Goal: Task Accomplishment & Management: Manage account settings

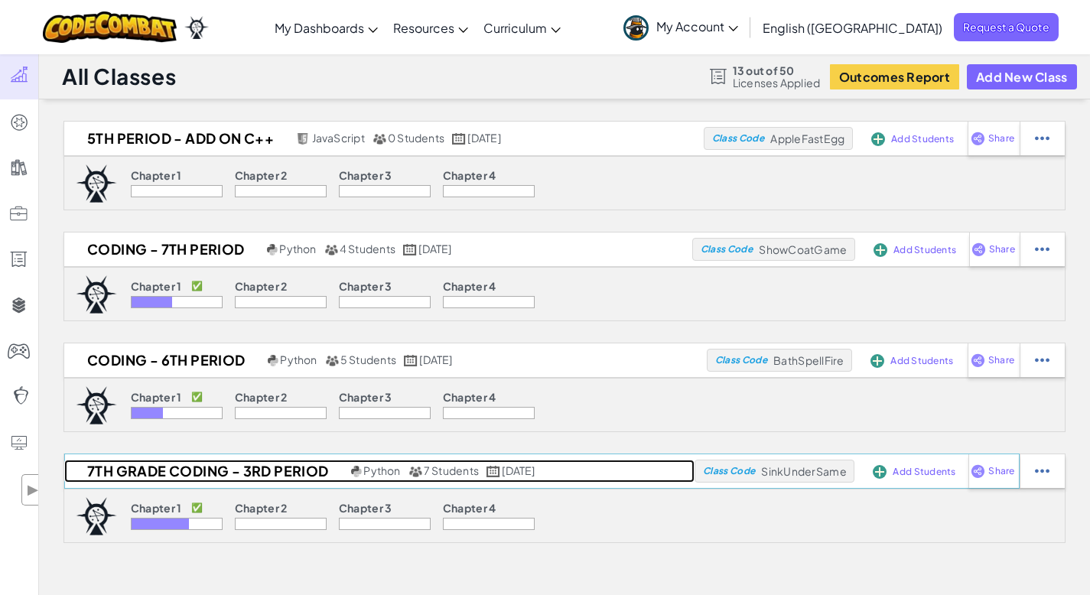
click at [141, 469] on h2 "7th grade coding - 3rd period" at bounding box center [205, 471] width 283 height 23
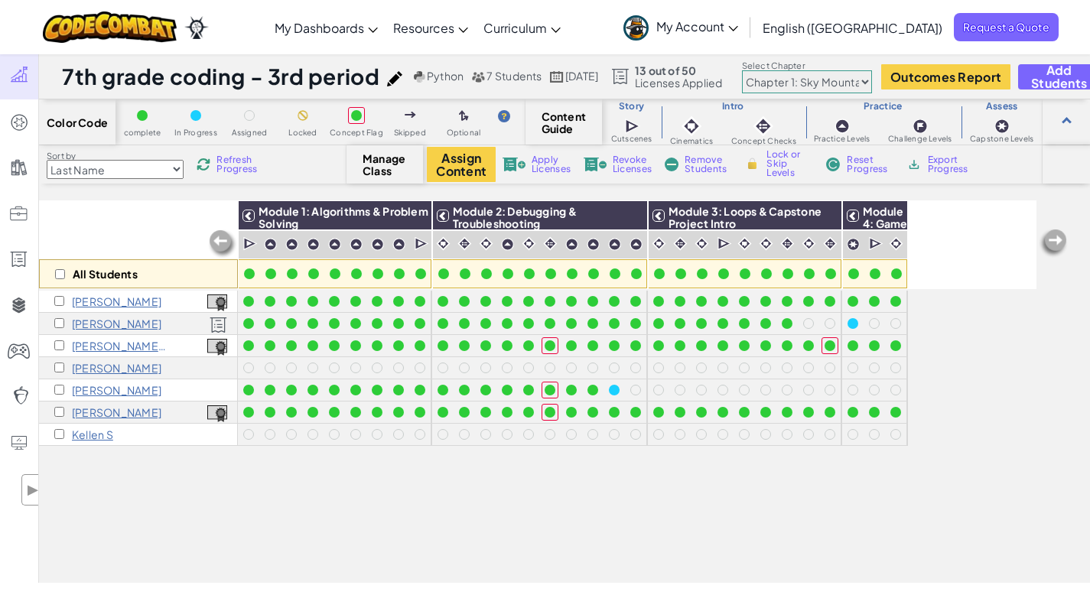
click at [1055, 242] on img at bounding box center [1053, 243] width 31 height 31
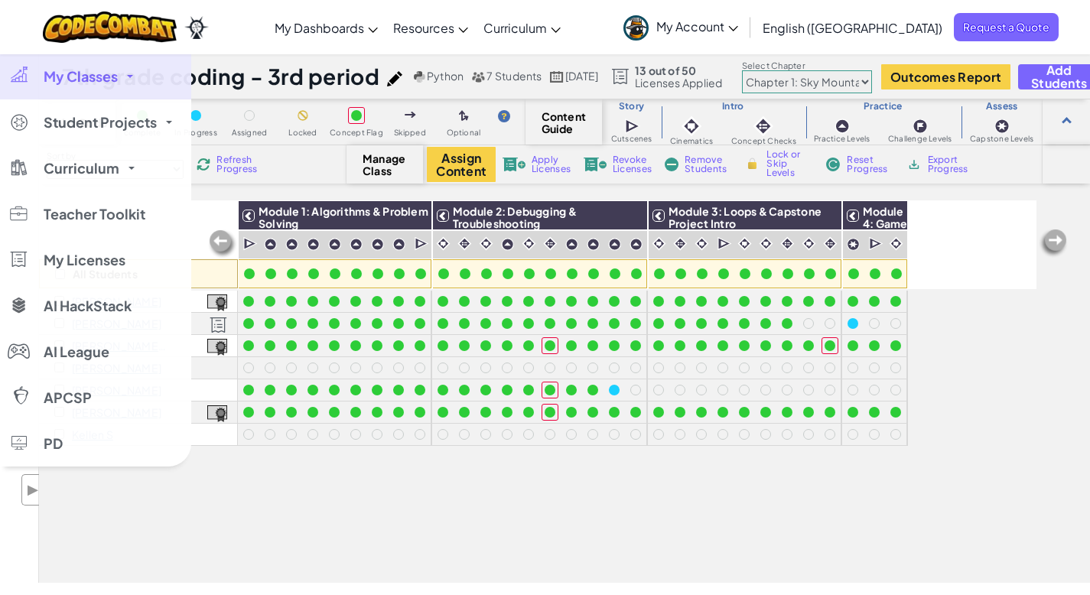
click at [96, 75] on span "My Classes" at bounding box center [81, 77] width 74 height 14
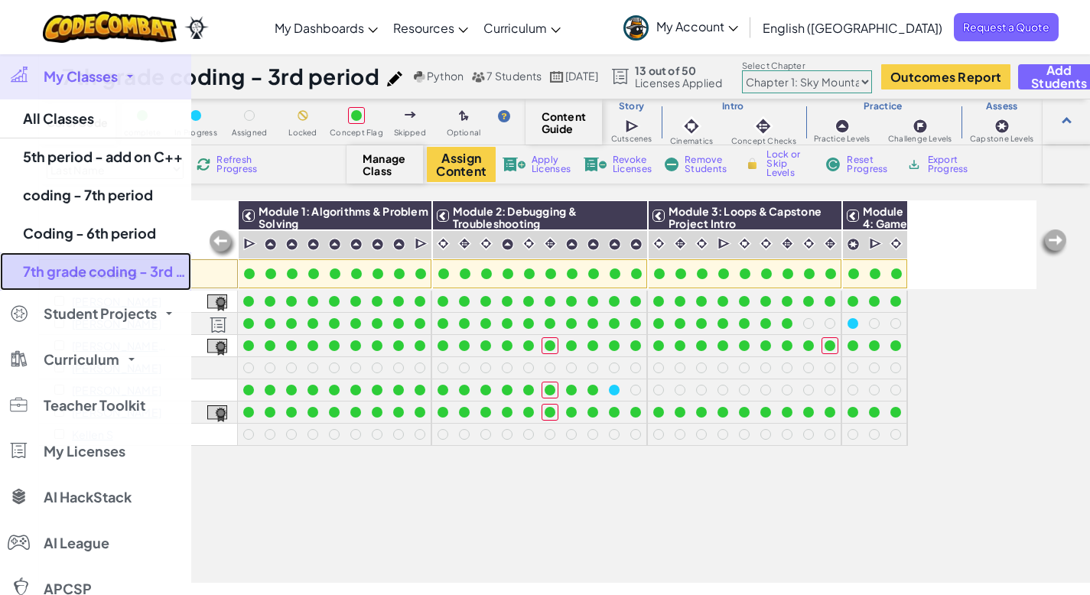
click at [33, 275] on link "7th grade coding - 3rd period" at bounding box center [95, 271] width 191 height 38
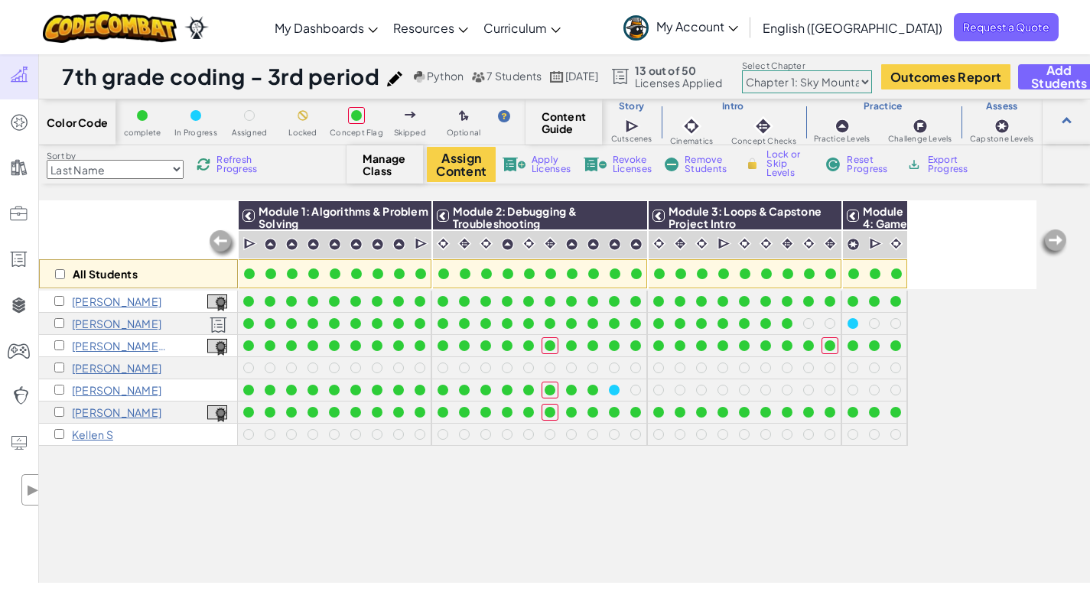
click at [317, 572] on div "All Students Module 1: Algorithms & Problem Solving Module 2: Debugging & Troub…" at bounding box center [564, 391] width 1051 height 382
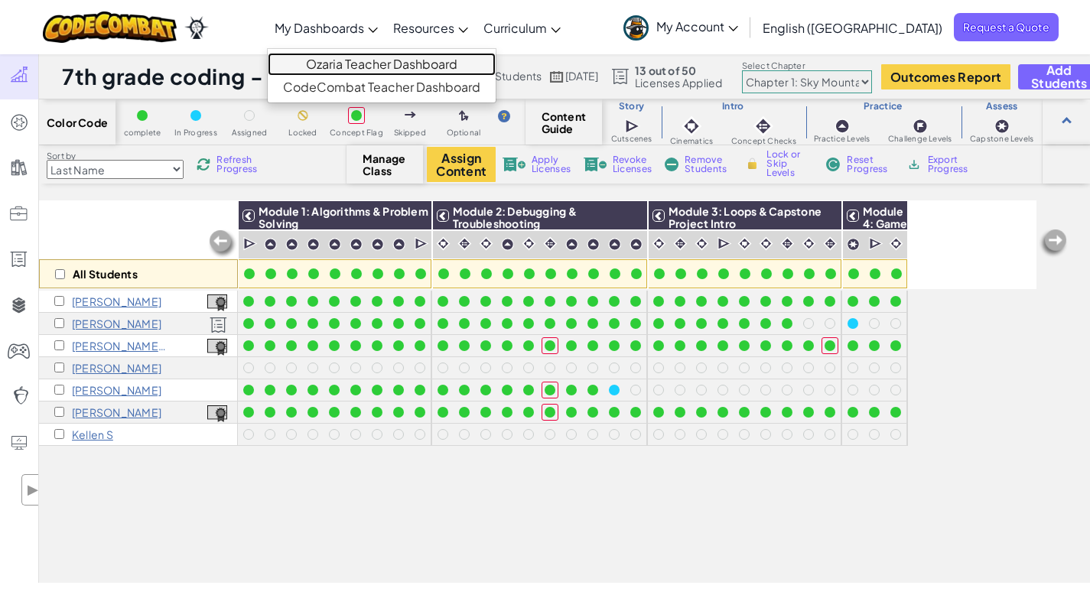
click at [422, 67] on link "Ozaria Teacher Dashboard" at bounding box center [382, 64] width 228 height 23
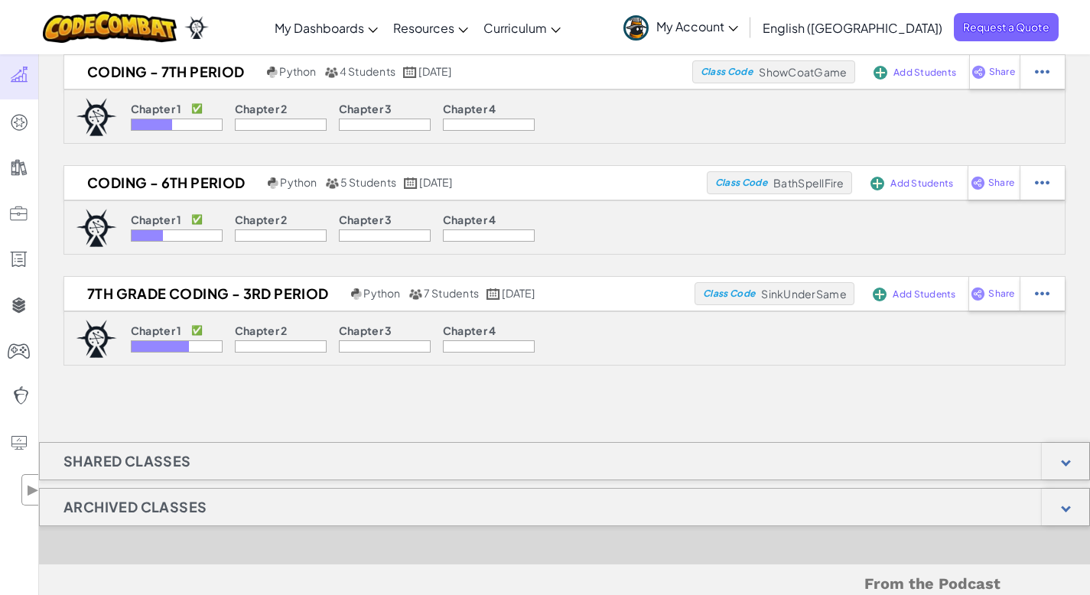
scroll to position [228, 0]
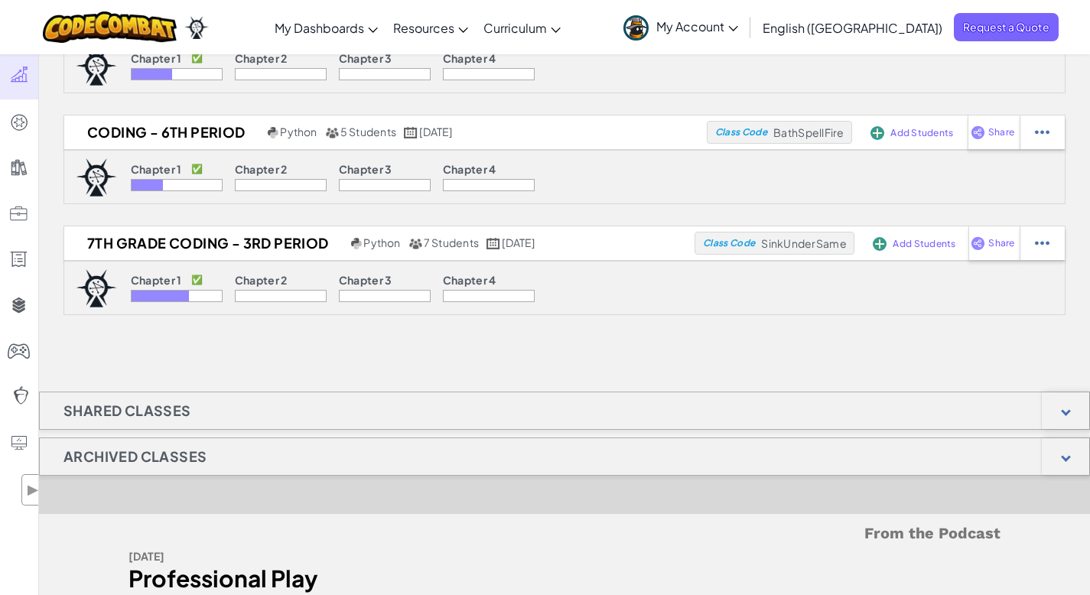
click at [161, 463] on h1 "Archived Classes" at bounding box center [135, 456] width 190 height 38
click at [1063, 450] on div at bounding box center [1064, 456] width 47 height 37
click at [1067, 409] on div at bounding box center [1066, 411] width 10 height 10
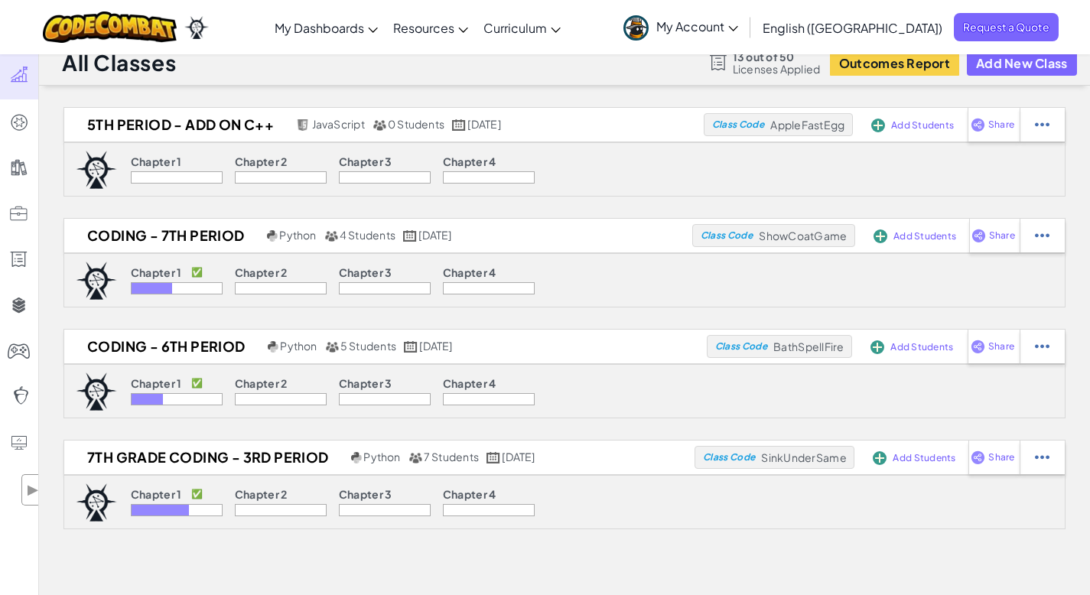
scroll to position [0, 0]
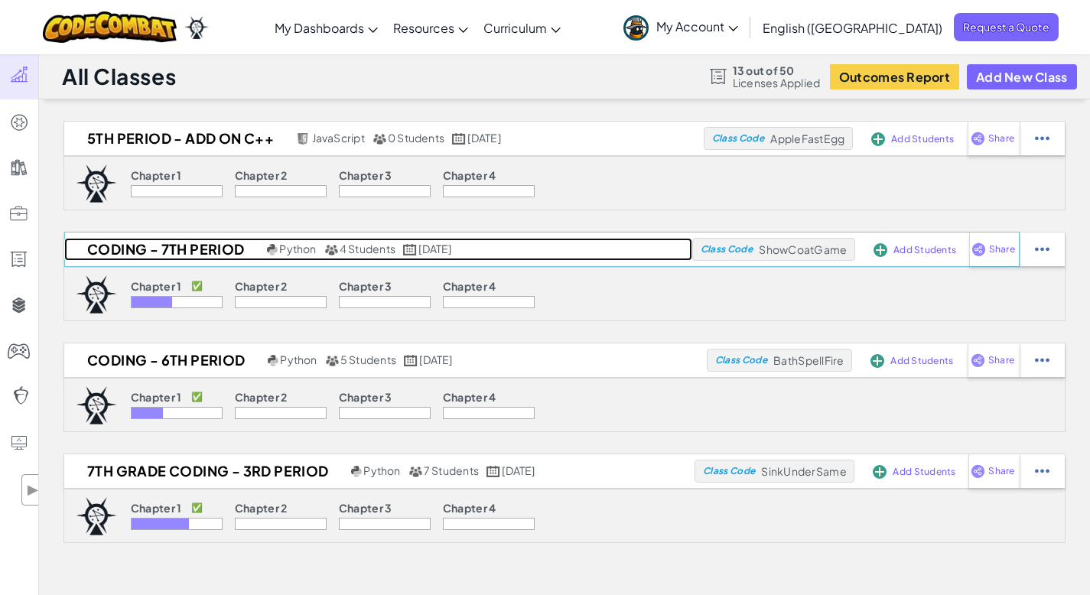
click at [175, 249] on h2 "coding - 7th period" at bounding box center [163, 249] width 199 height 23
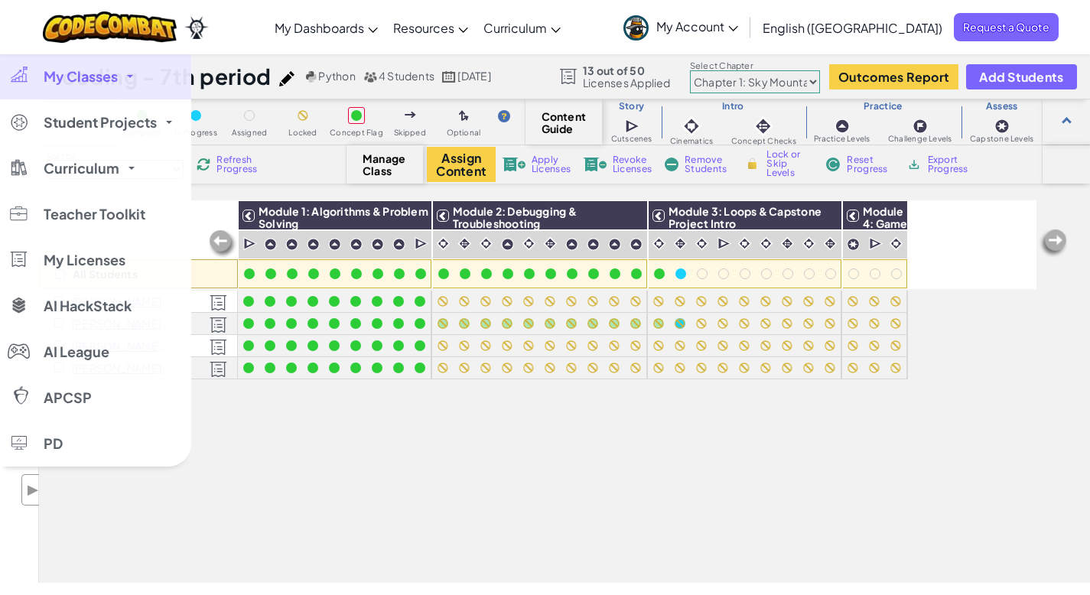
click at [81, 76] on span "My Classes" at bounding box center [81, 77] width 74 height 14
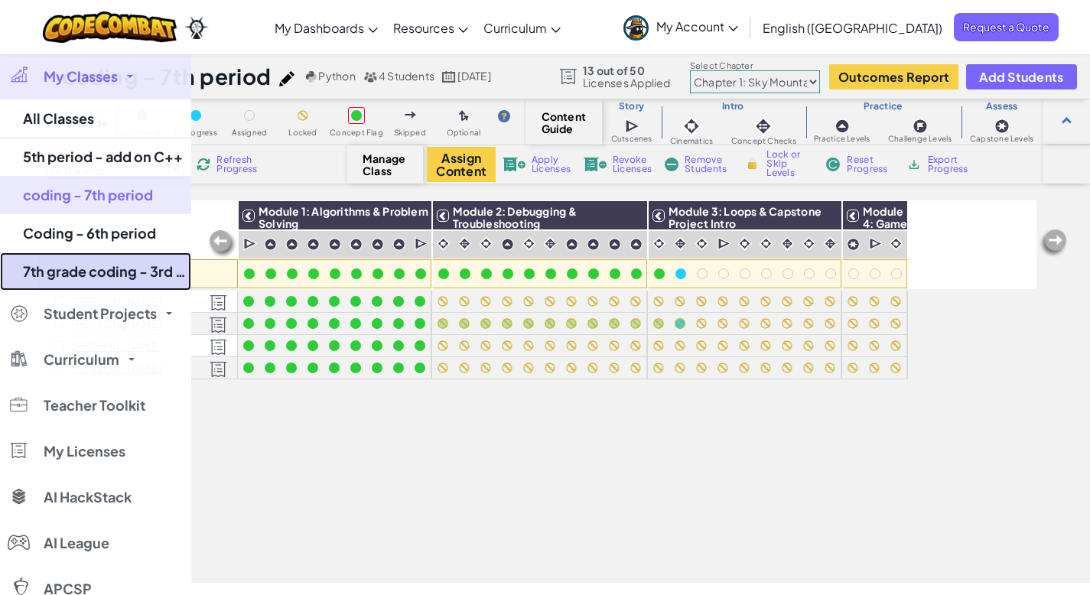
click at [114, 268] on link "7th grade coding - 3rd period" at bounding box center [95, 271] width 191 height 38
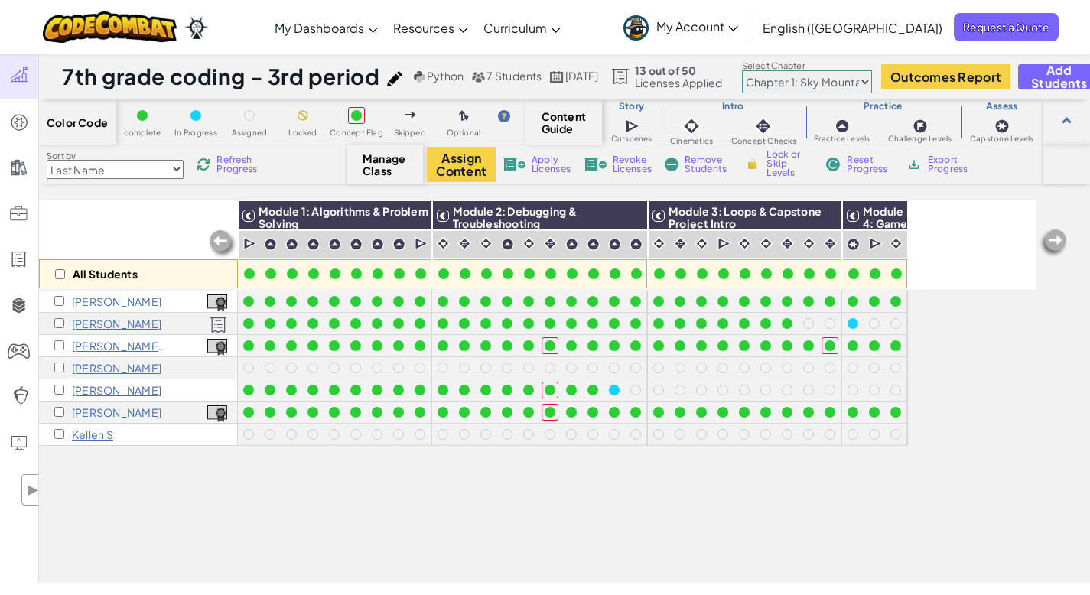
click at [1061, 242] on img at bounding box center [1053, 243] width 31 height 31
click at [249, 165] on span "Refresh Progress" at bounding box center [239, 164] width 47 height 18
click at [384, 174] on span "Manage Class" at bounding box center [384, 164] width 45 height 24
click at [872, 81] on select "Chapter 1: Sky Mountain Chapter 2: The Moon Dancers Chapter 3: The Phoenix Land…" at bounding box center [807, 81] width 130 height 23
select select "5d8a57abe8919b28d5113af1"
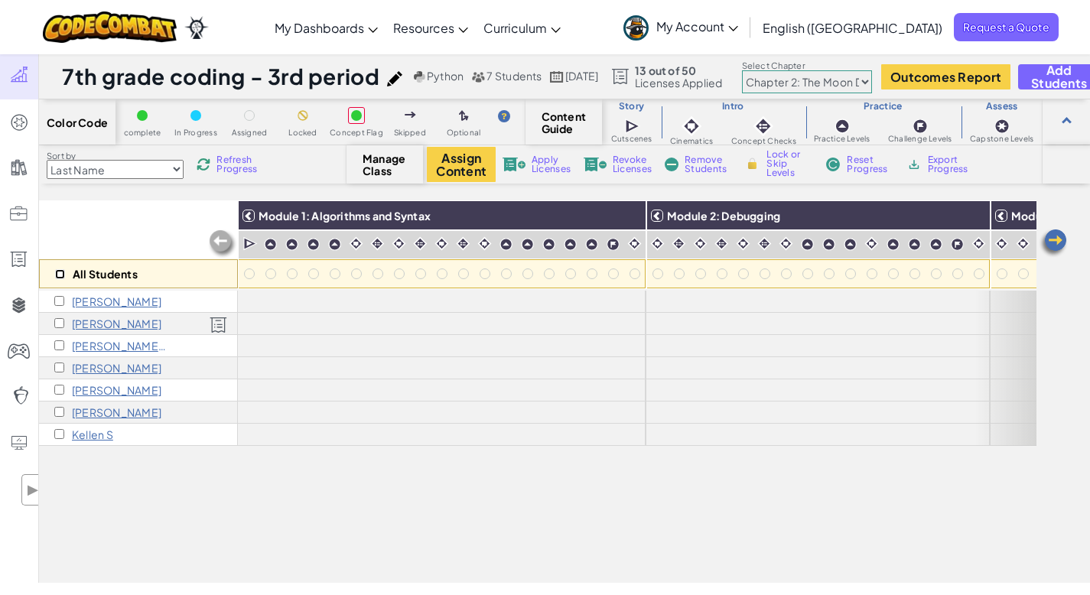
click at [58, 270] on input "checkbox" at bounding box center [60, 274] width 10 height 10
checkbox input "true"
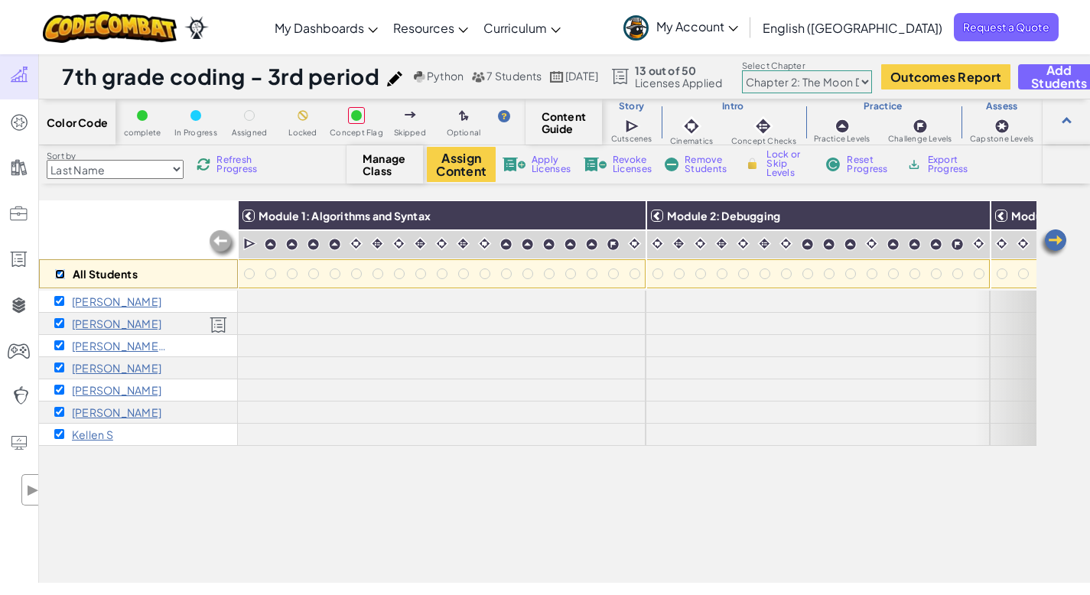
checkbox input "true"
click at [637, 219] on img at bounding box center [629, 215] width 27 height 23
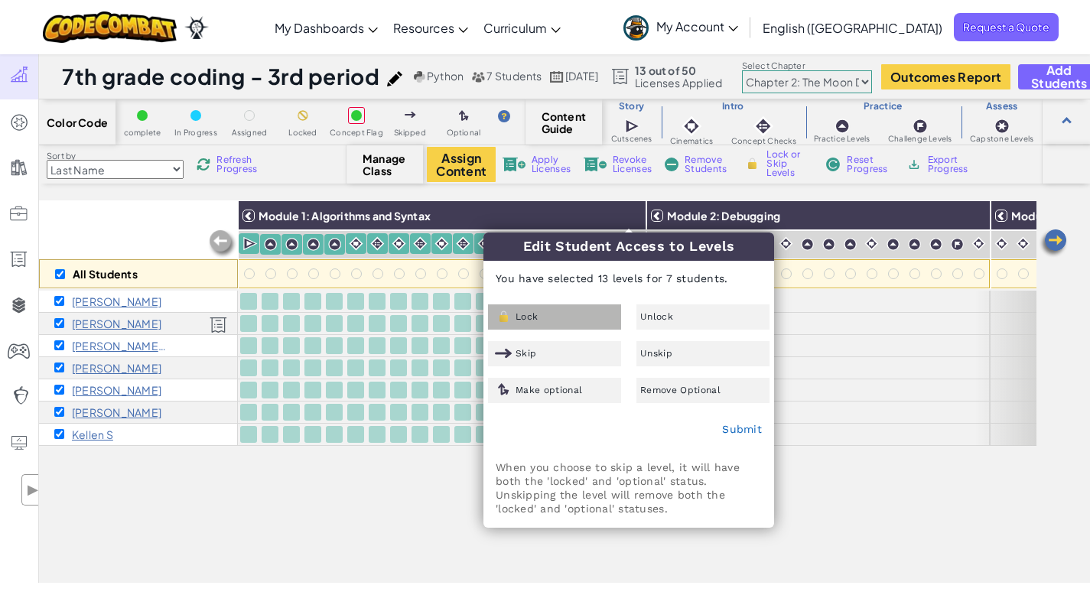
click at [573, 316] on div "Lock" at bounding box center [554, 316] width 133 height 25
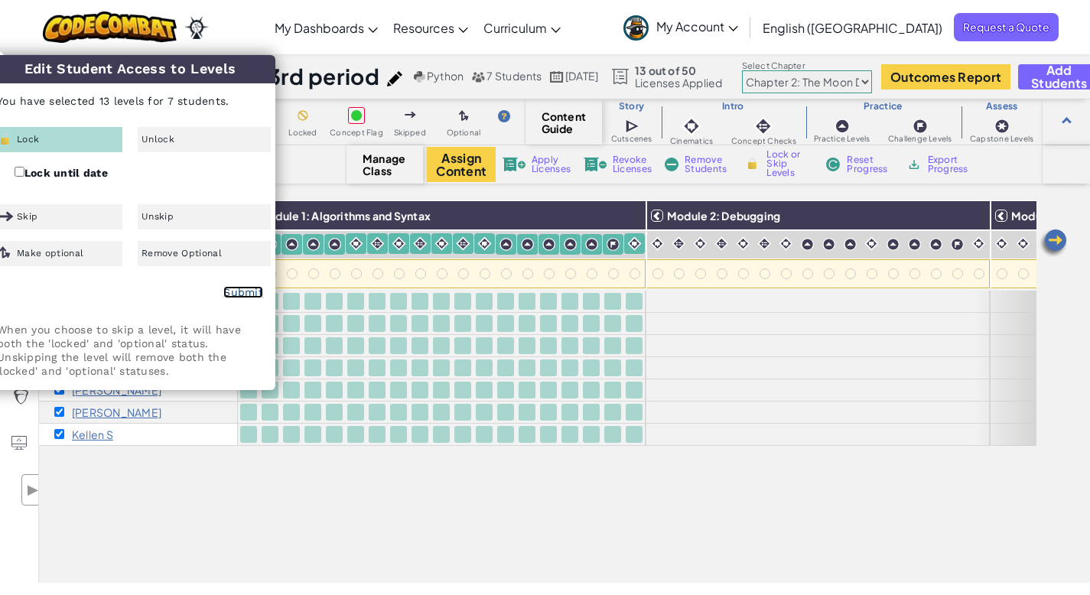
click at [232, 293] on link "Submit" at bounding box center [243, 292] width 40 height 12
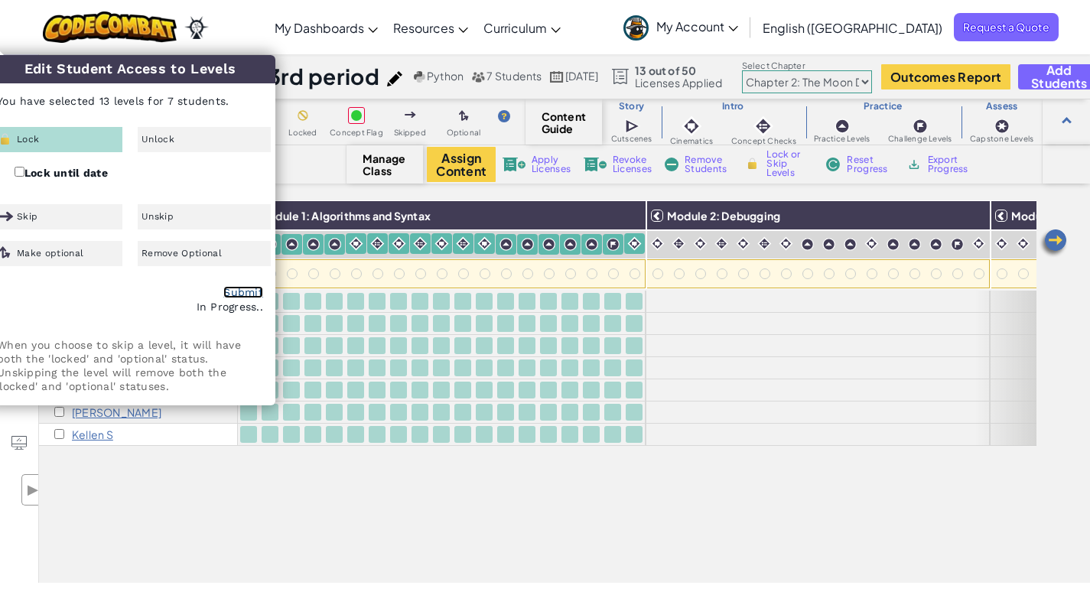
checkbox input "false"
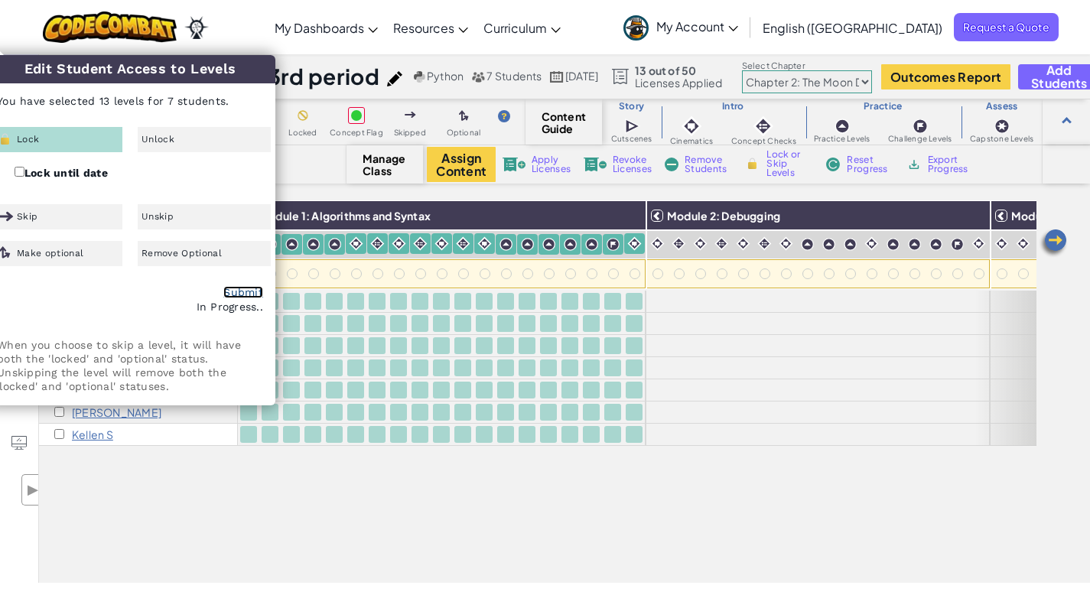
checkbox input "false"
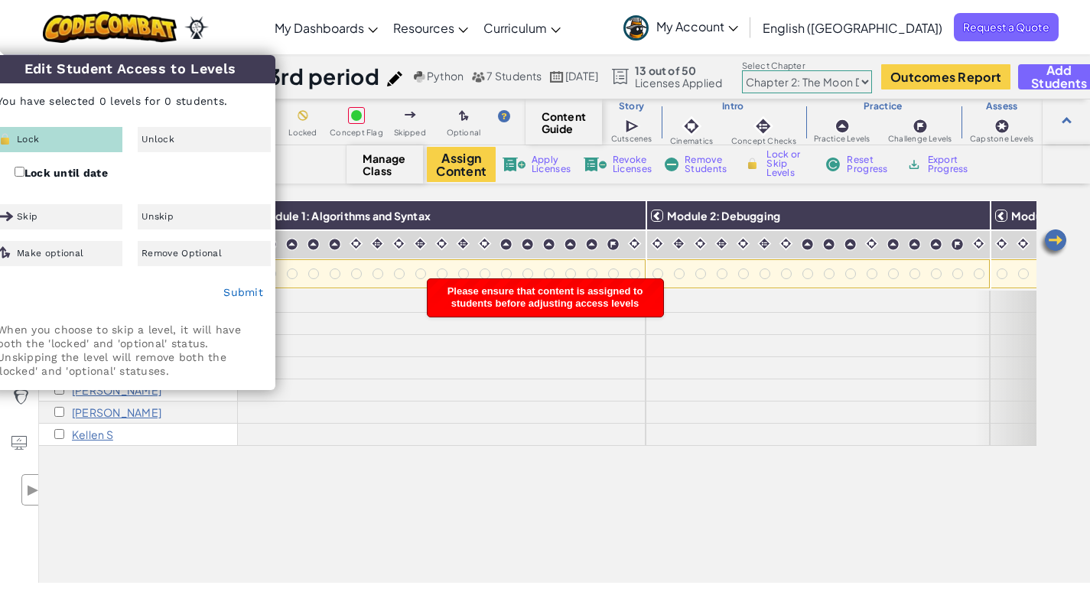
click at [591, 476] on div "All Students Module 1: Algorithms and Syntax Module 2: Debugging Module 3: Vari…" at bounding box center [537, 306] width 997 height 518
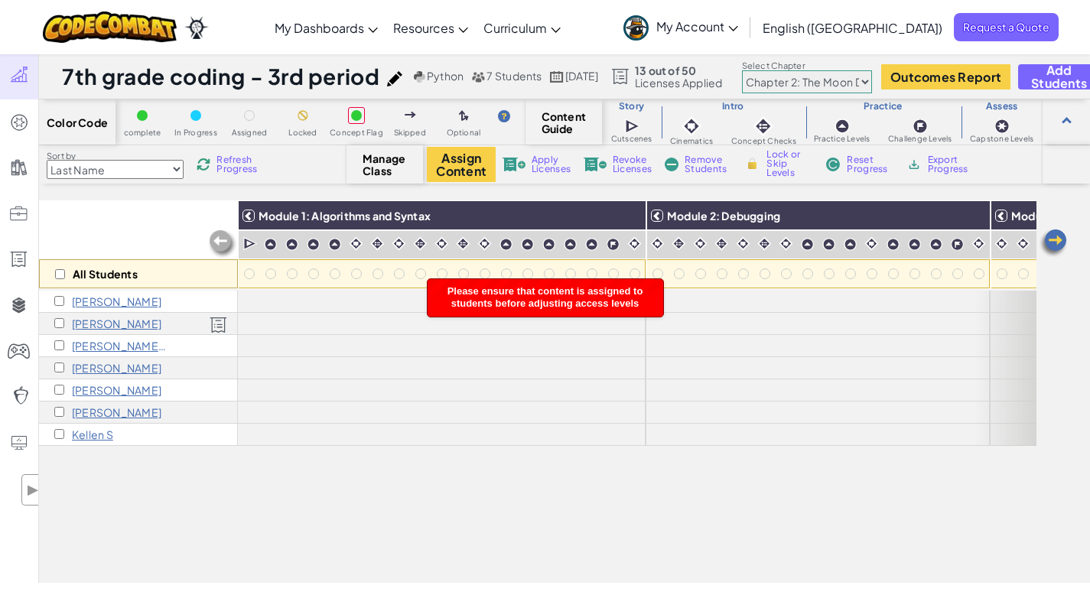
click at [375, 158] on span "Manage Class" at bounding box center [384, 164] width 45 height 24
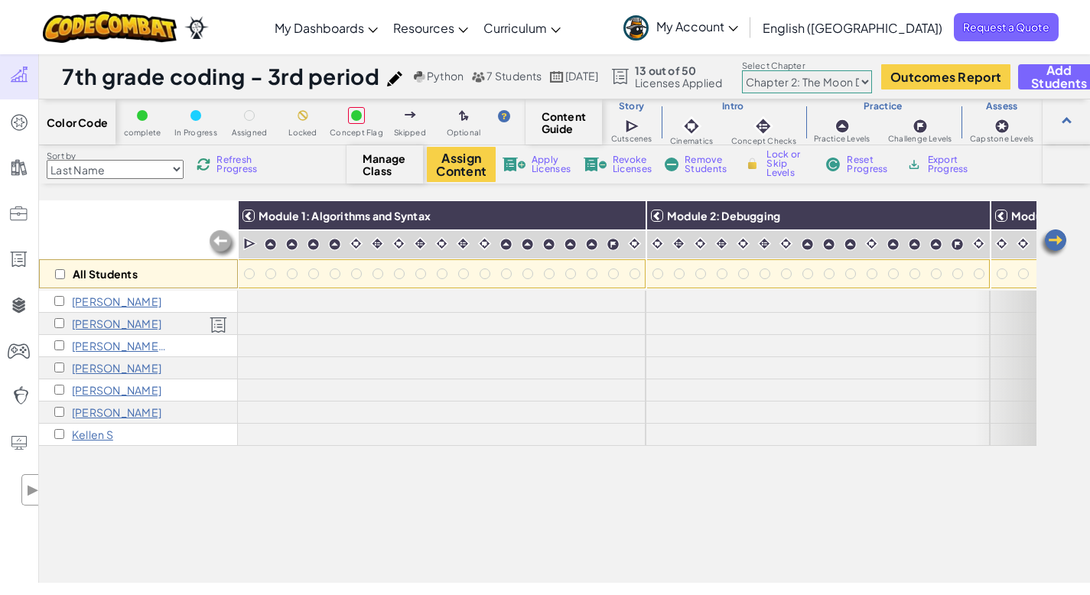
click at [872, 81] on select "Chapter 1: Sky Mountain Chapter 2: The Moon Dancers Chapter 3: The Phoenix Land…" at bounding box center [807, 81] width 130 height 23
click at [55, 269] on input "checkbox" at bounding box center [60, 274] width 10 height 10
checkbox input "true"
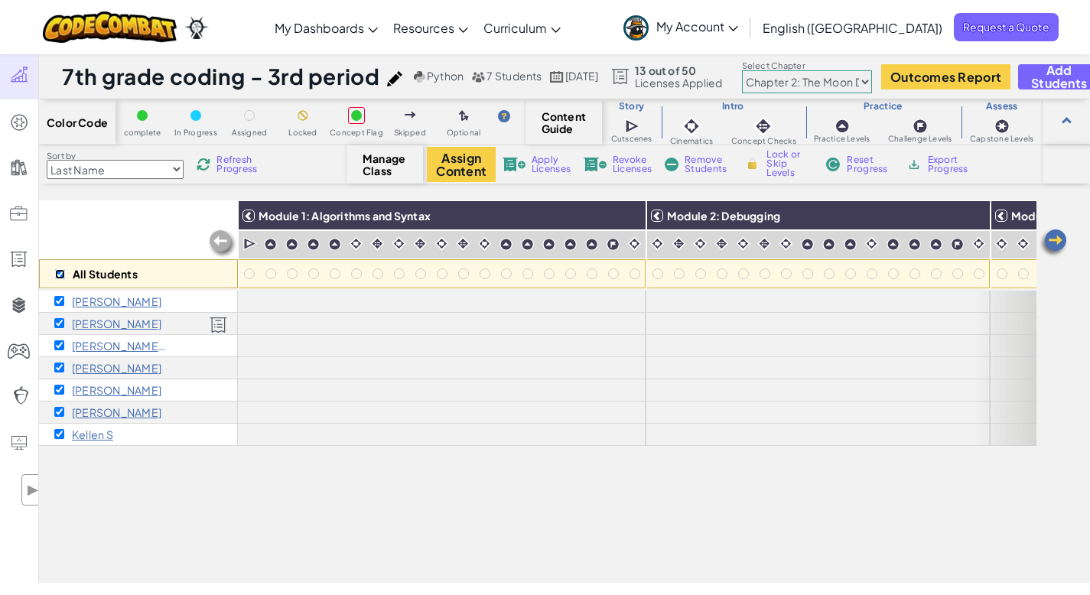
checkbox input "true"
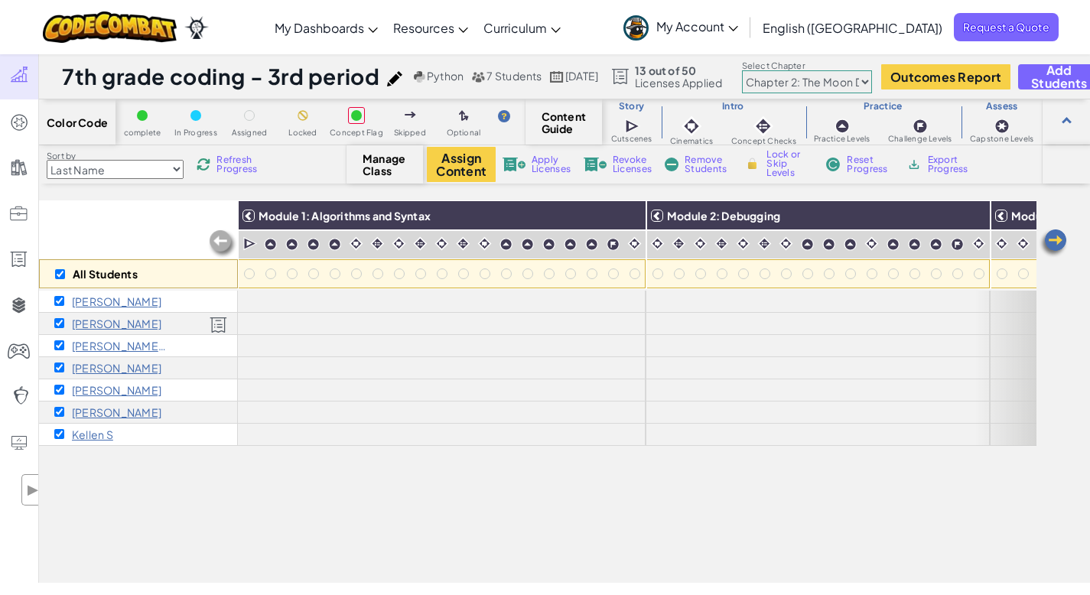
click at [545, 168] on span "Apply Licenses" at bounding box center [550, 164] width 39 height 18
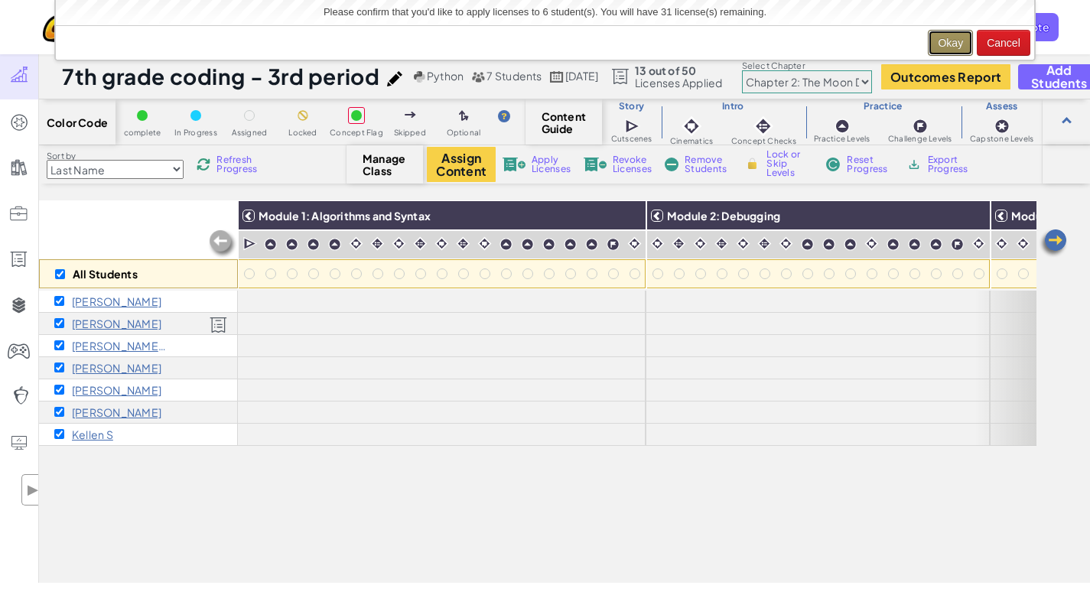
click at [954, 50] on button "Okay" at bounding box center [950, 43] width 45 height 26
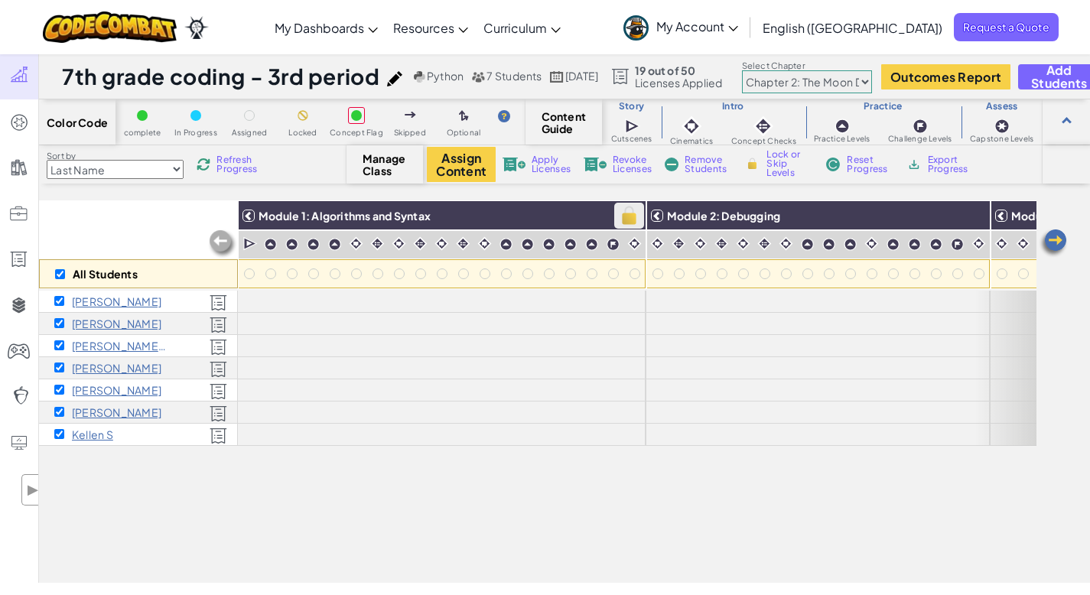
click at [634, 219] on img at bounding box center [629, 215] width 27 height 23
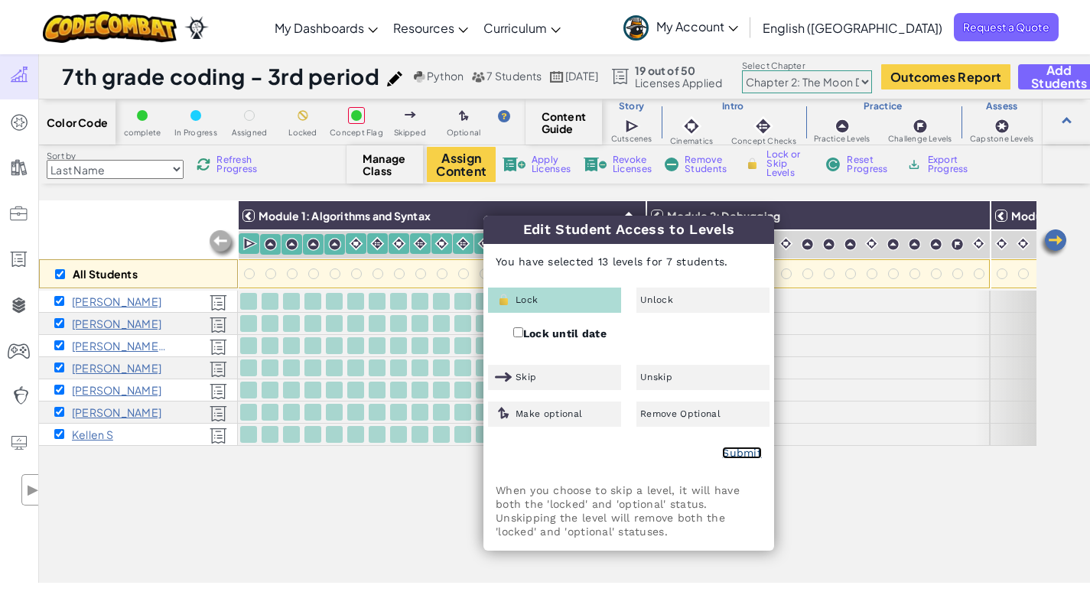
click at [743, 453] on link "Submit" at bounding box center [742, 453] width 40 height 12
checkbox input "false"
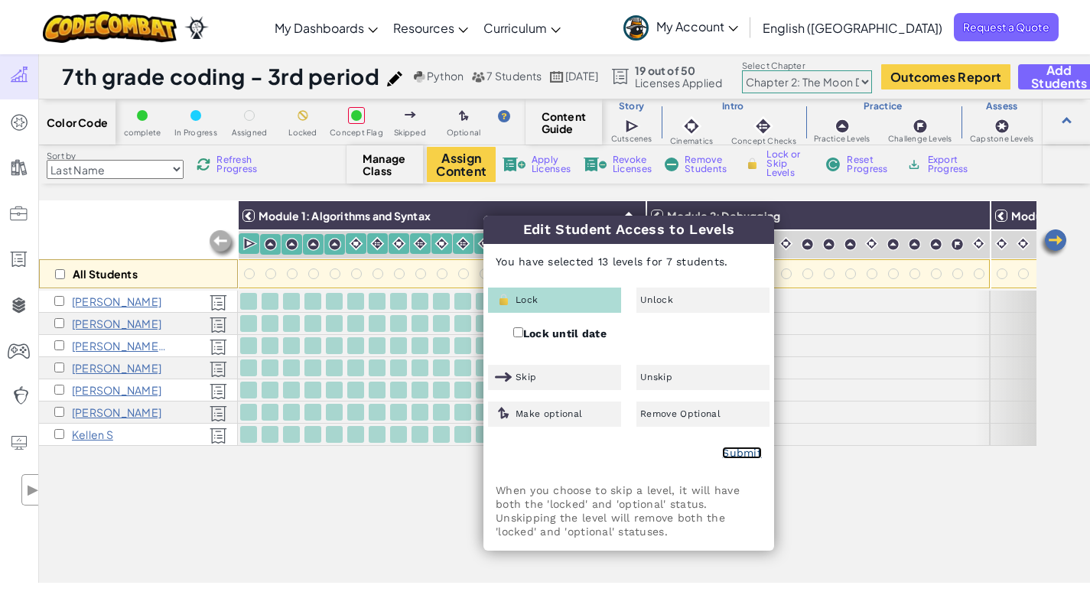
checkbox input "false"
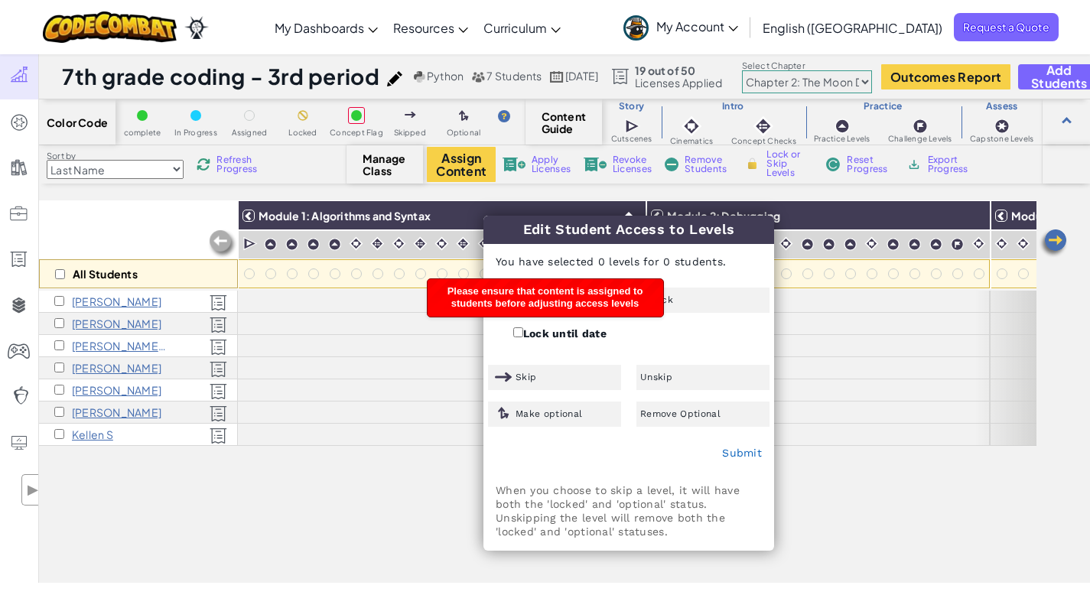
click at [343, 482] on div "All Students Module 1: Algorithms and Syntax Module 2: Debugging Module 3: Vari…" at bounding box center [537, 306] width 997 height 518
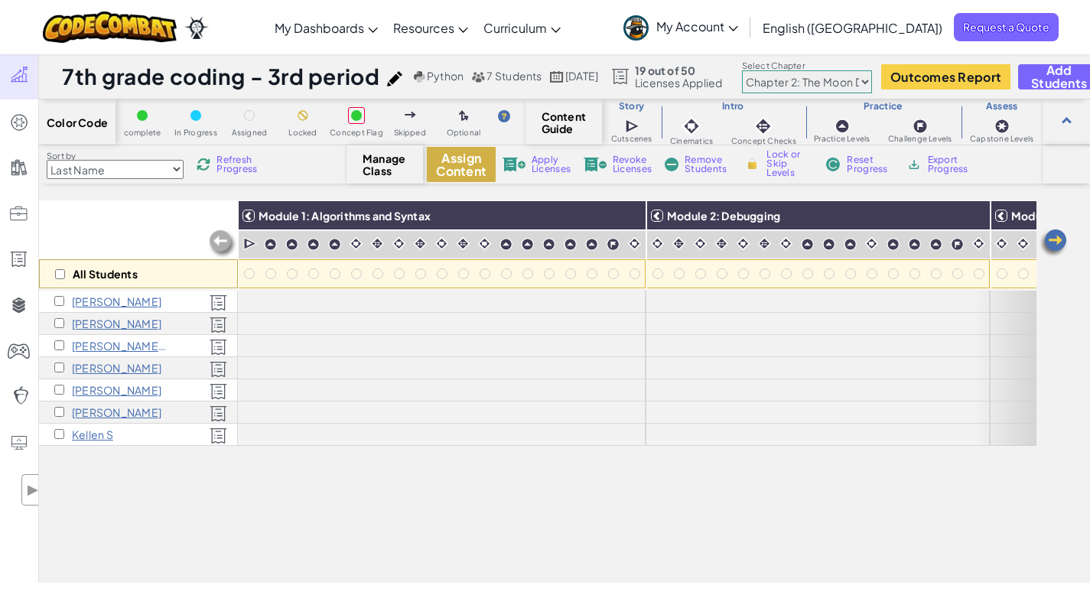
click at [457, 162] on button "Assign Content" at bounding box center [461, 164] width 69 height 35
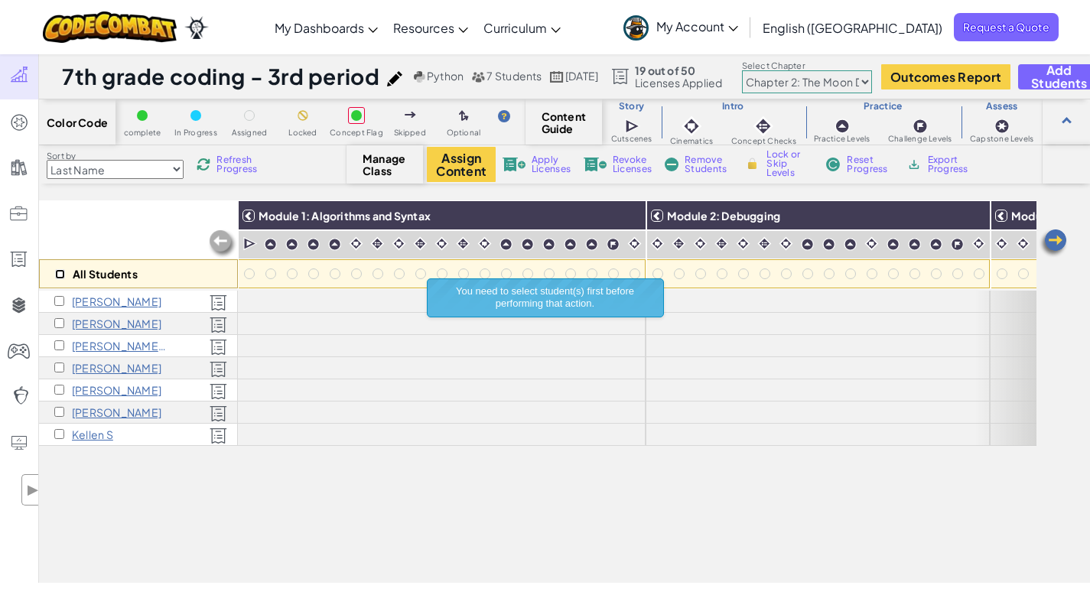
click at [57, 274] on input "checkbox" at bounding box center [60, 274] width 10 height 10
checkbox input "true"
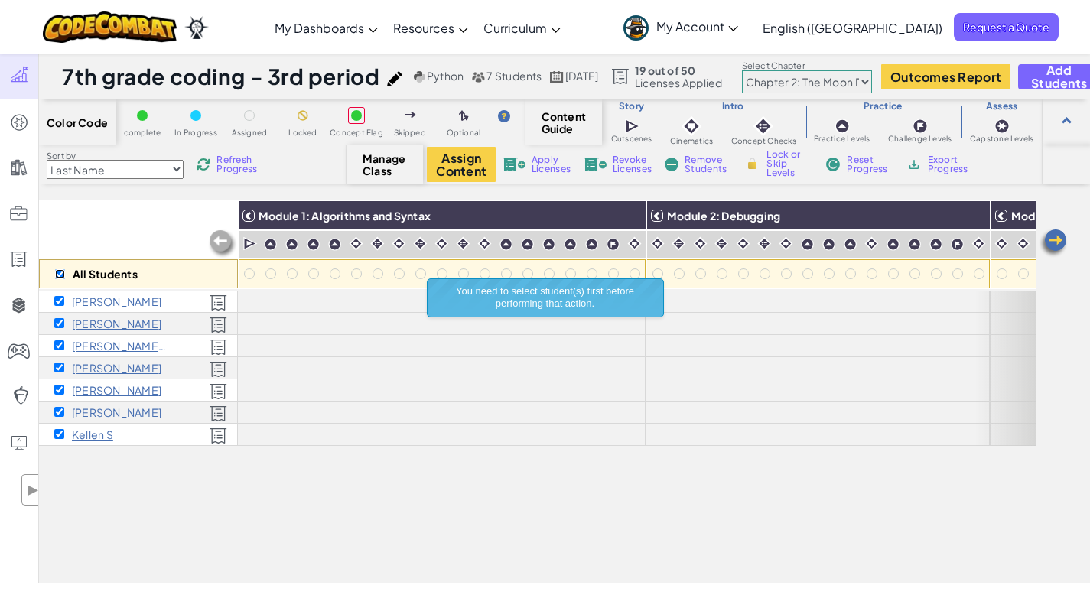
checkbox input "true"
click at [473, 170] on button "Assign Content" at bounding box center [461, 164] width 69 height 35
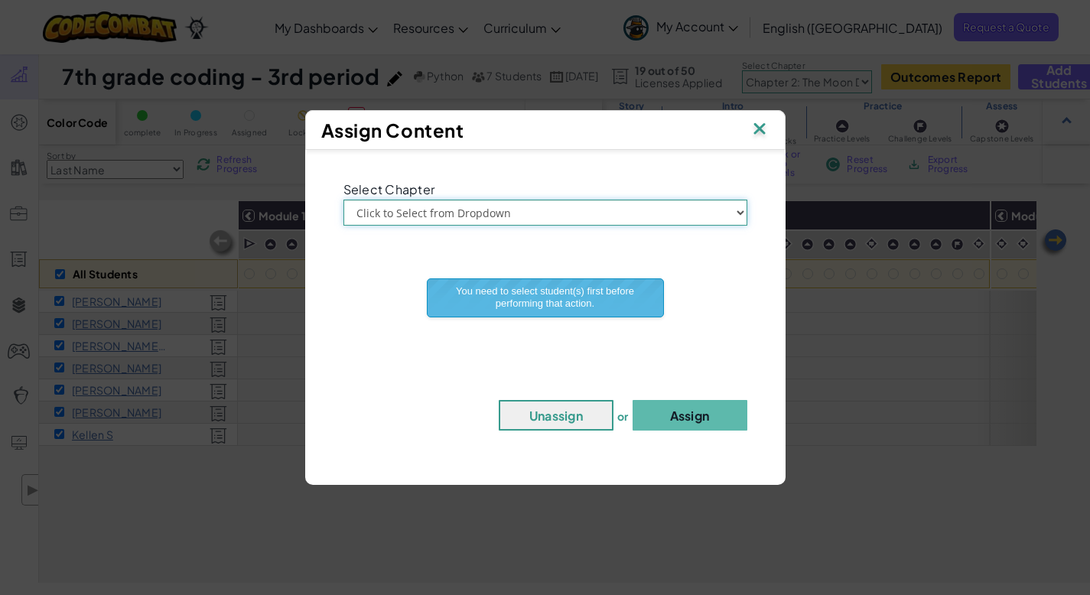
click at [736, 210] on select "Click to Select from Dropdown Chapter 1: [GEOGRAPHIC_DATA] Chapter 2: The Moon …" at bounding box center [545, 213] width 404 height 26
select select "Chapter 1: Sky Mountain"
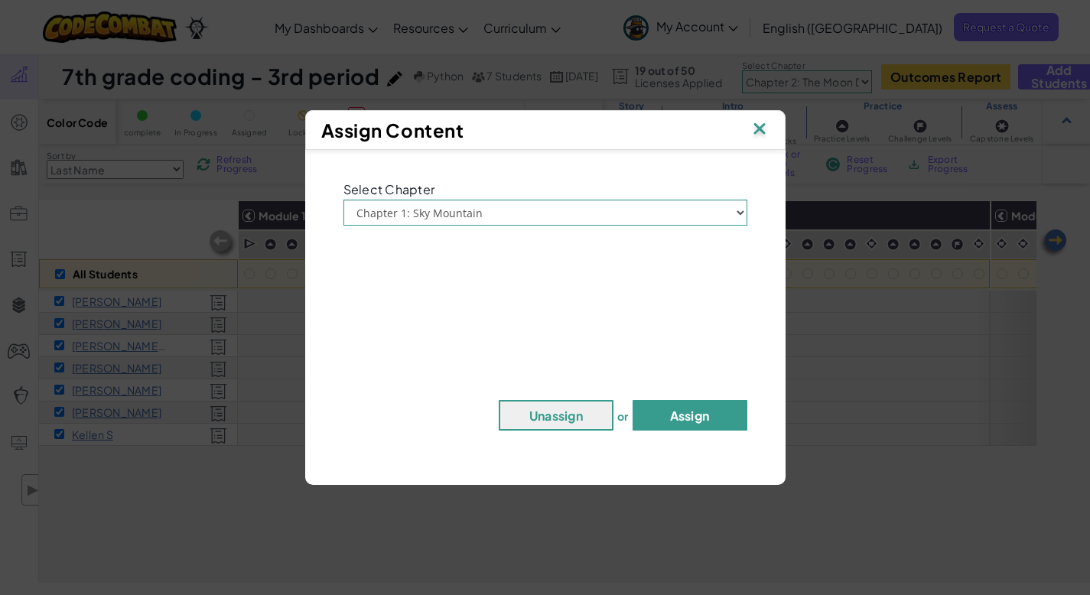
click at [697, 418] on button "Assign" at bounding box center [689, 415] width 115 height 31
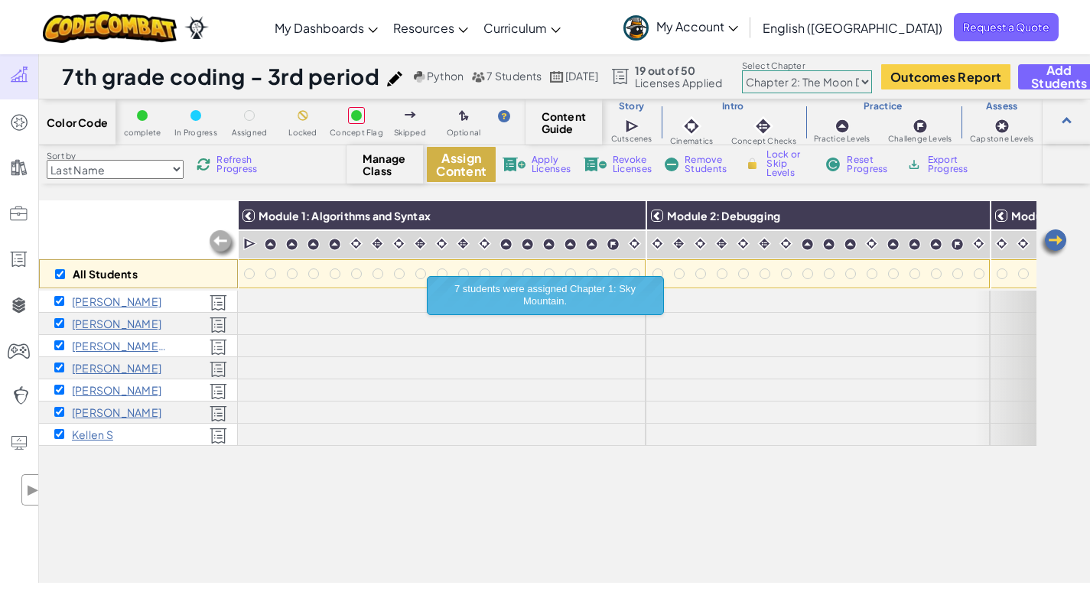
click at [483, 160] on button "Assign Content" at bounding box center [461, 164] width 69 height 35
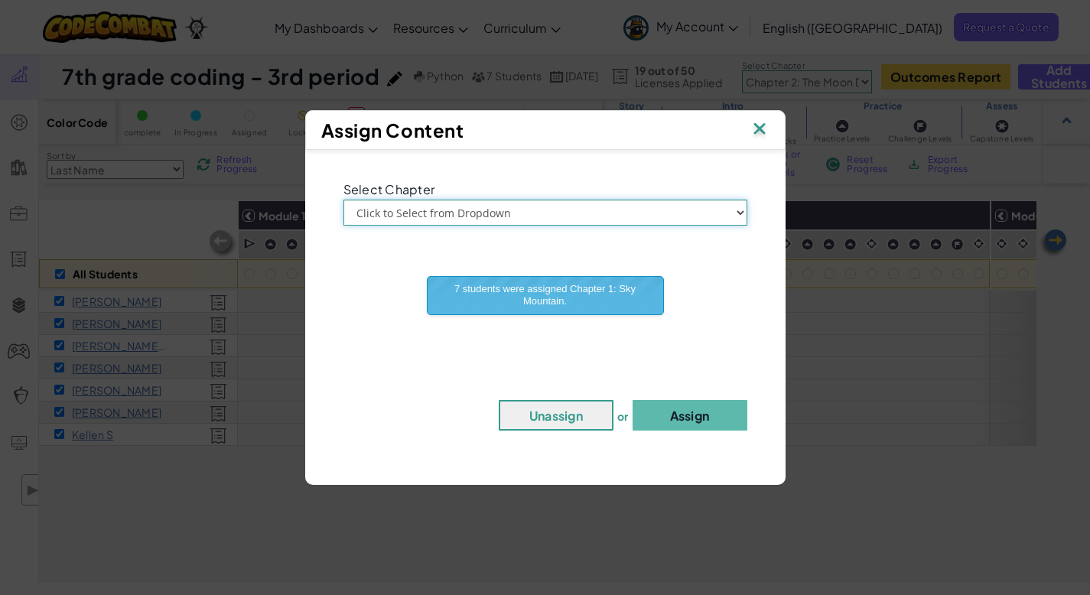
click at [739, 210] on select "Click to Select from Dropdown Chapter 1: [GEOGRAPHIC_DATA] Chapter 2: The Moon …" at bounding box center [545, 213] width 404 height 26
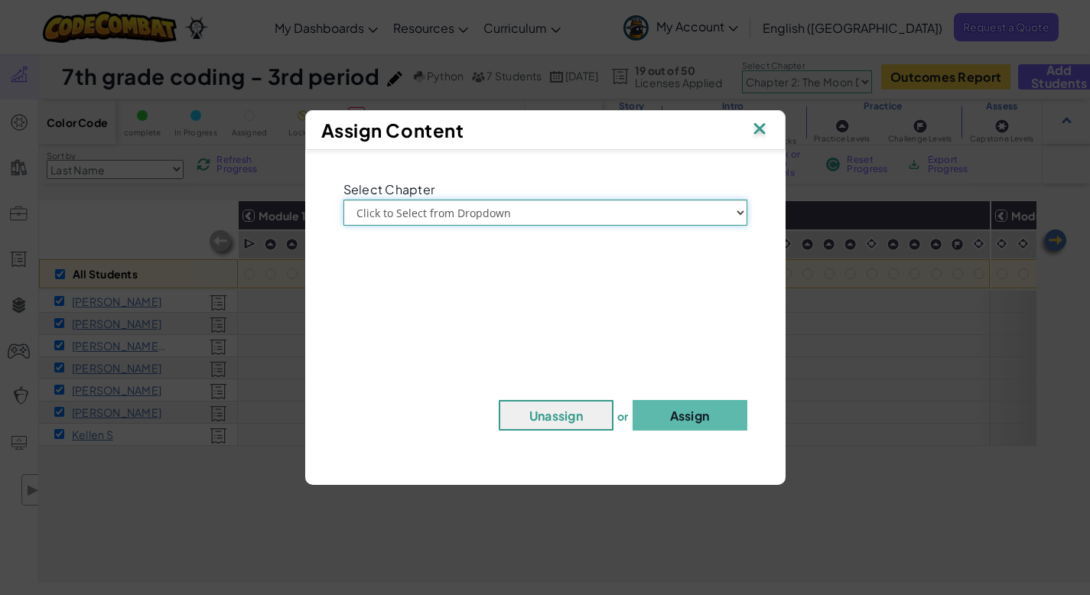
select select "Chapter 2: The Moon Dancers"
click at [674, 420] on button "Assign" at bounding box center [689, 415] width 115 height 31
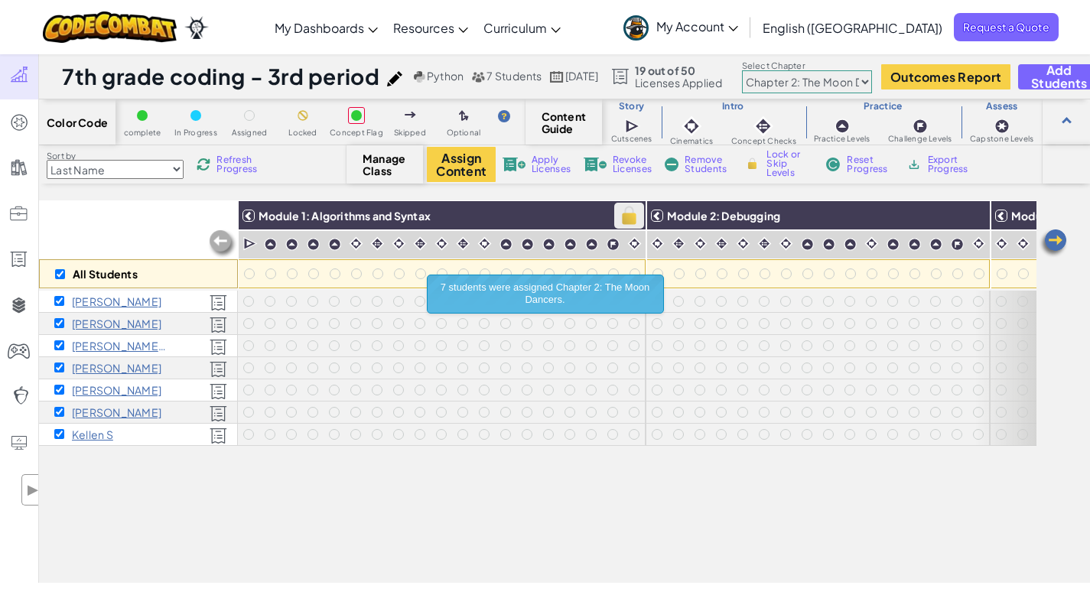
click at [638, 213] on img at bounding box center [629, 215] width 27 height 23
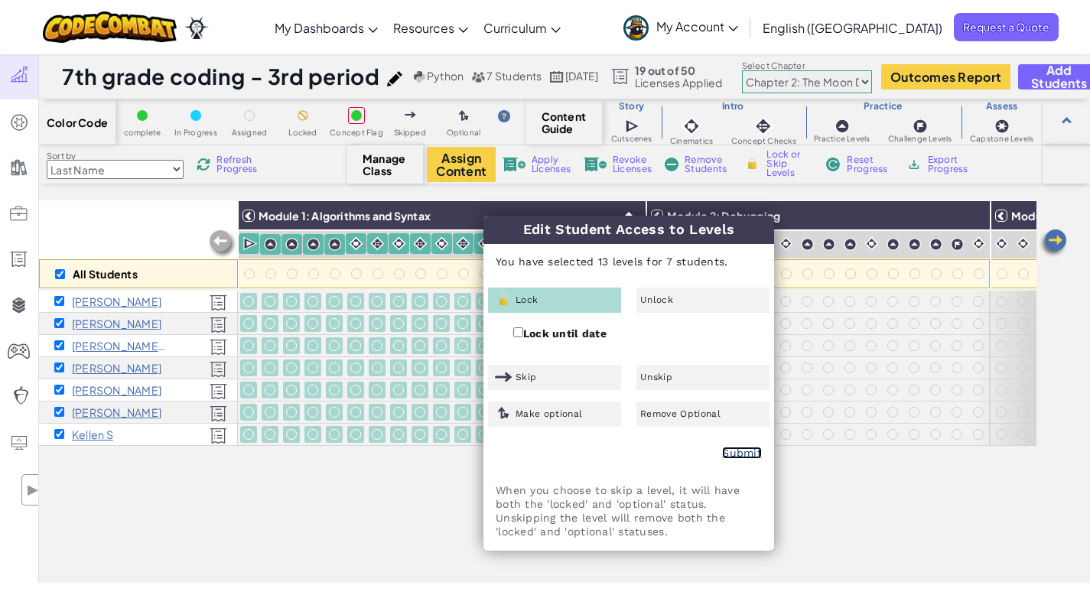
click at [752, 457] on link "Submit" at bounding box center [742, 453] width 40 height 12
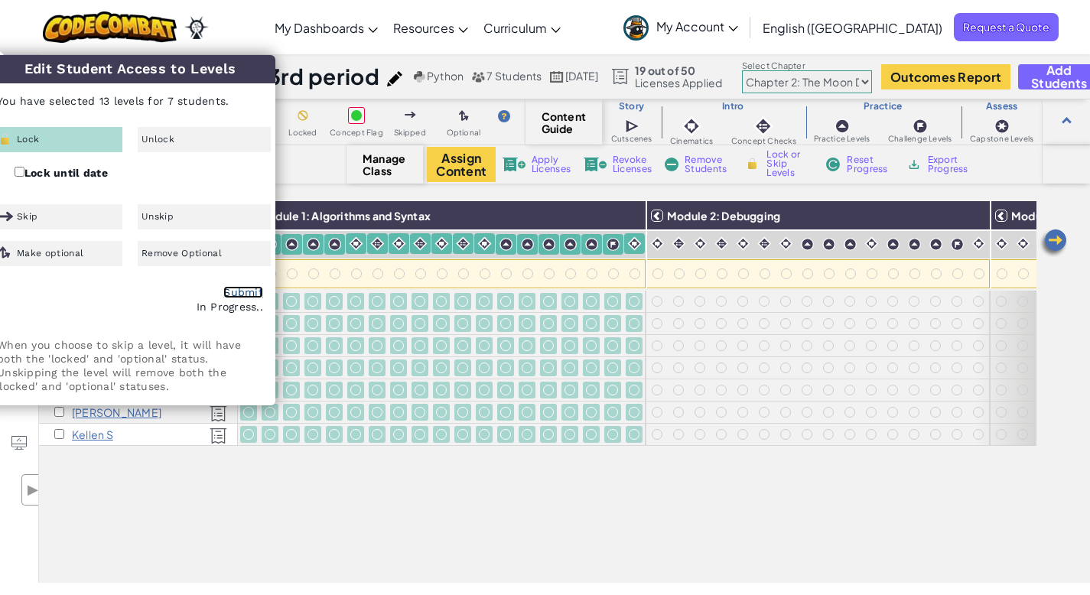
checkbox input "false"
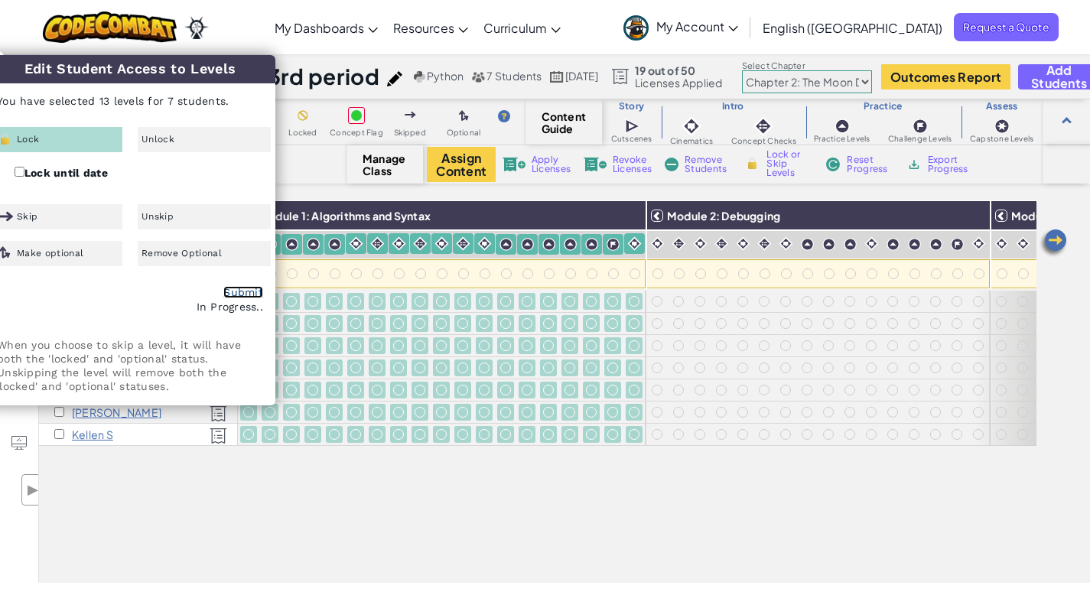
checkbox input "false"
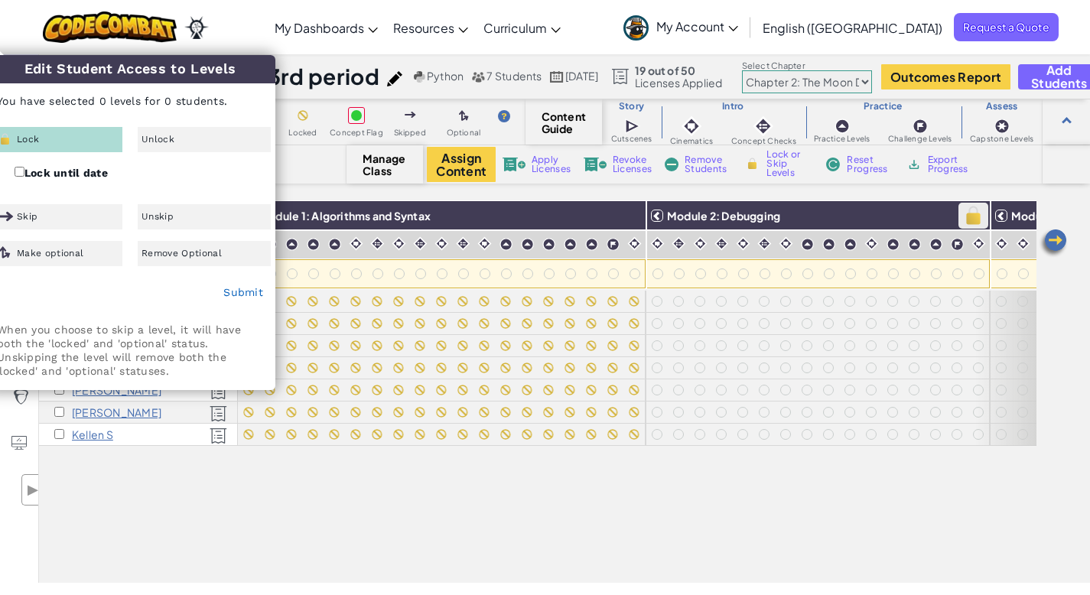
click at [980, 217] on img at bounding box center [973, 215] width 27 height 23
checkbox input "true"
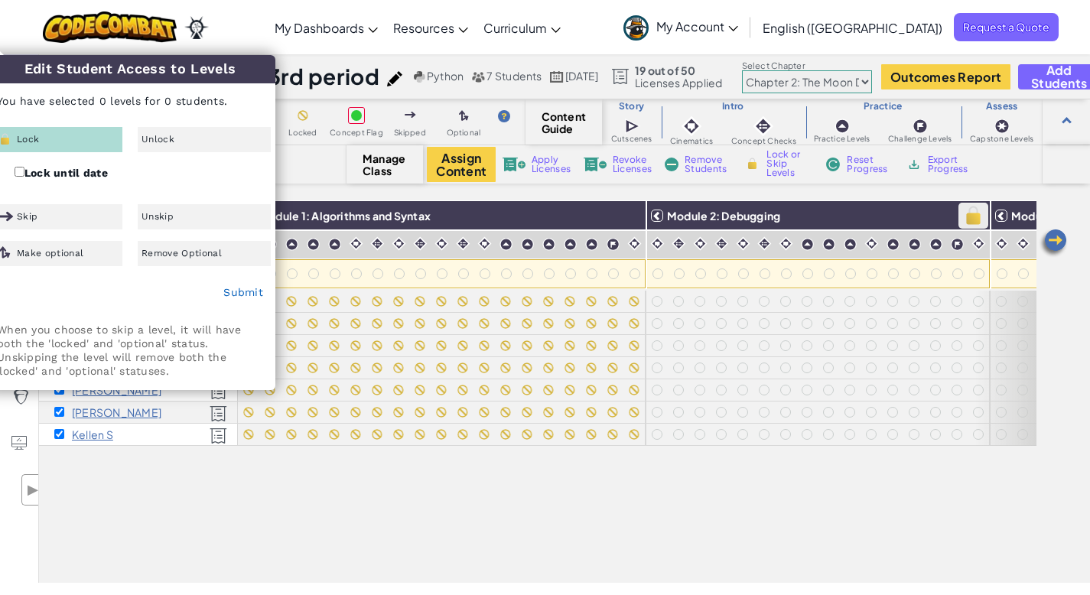
checkbox input "true"
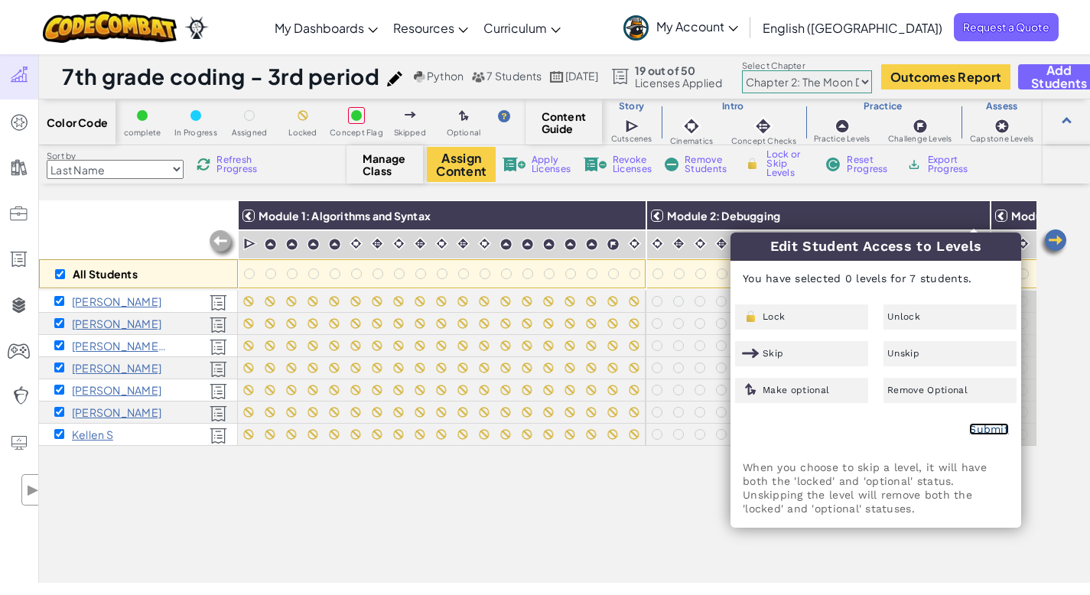
click at [974, 425] on link "Submit" at bounding box center [989, 429] width 40 height 12
checkbox input "false"
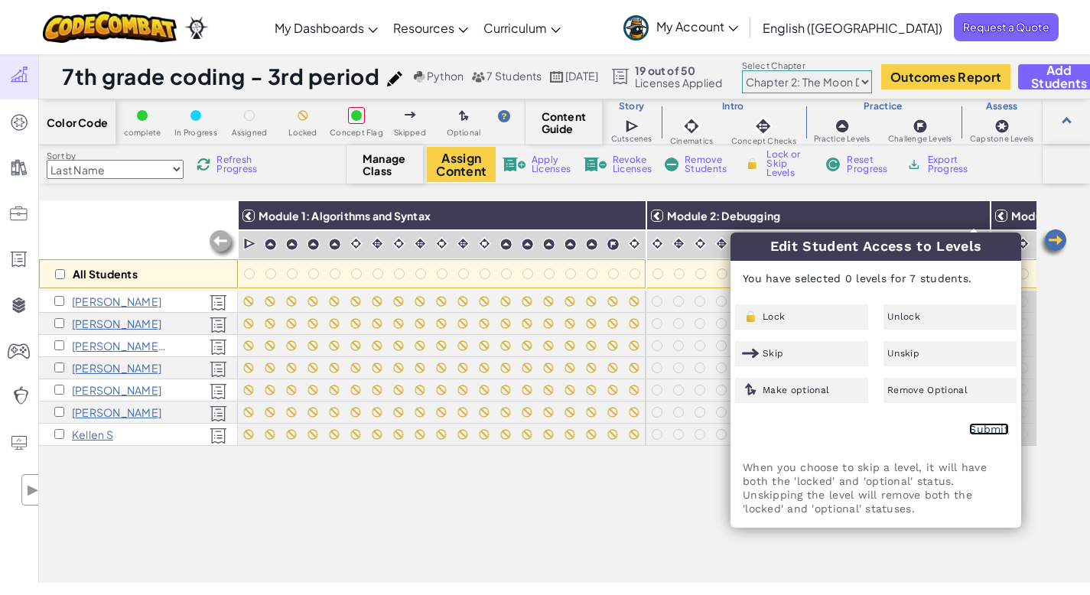
checkbox input "false"
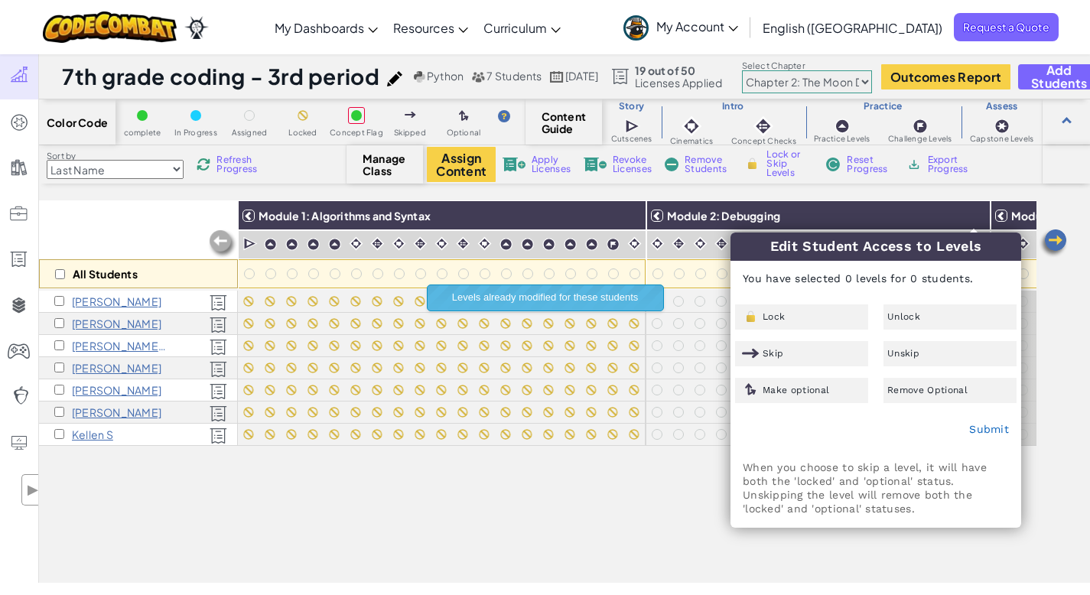
click at [1058, 243] on img at bounding box center [1053, 243] width 31 height 31
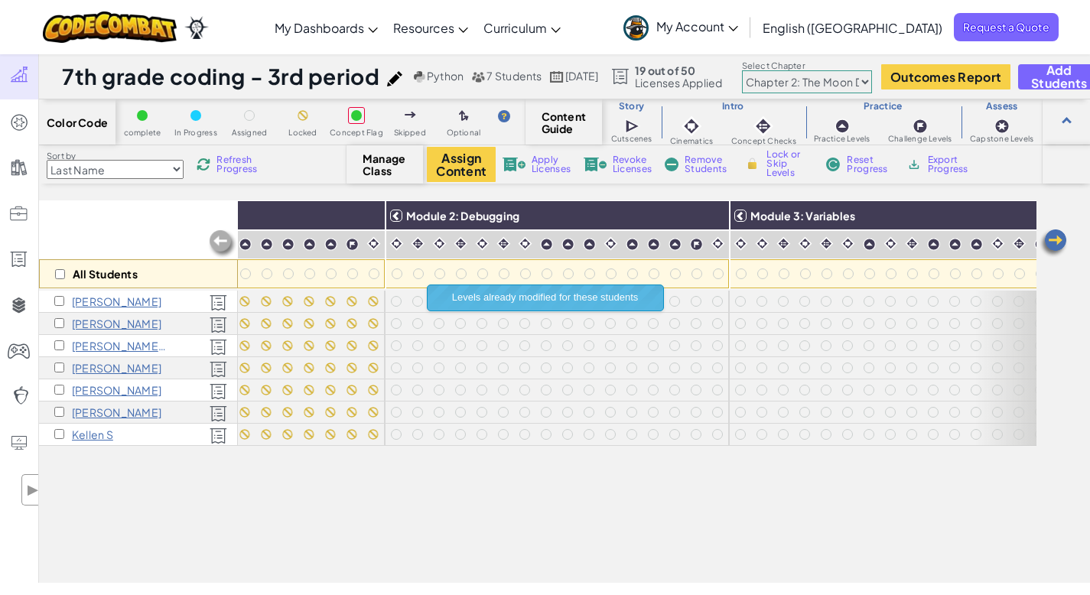
scroll to position [0, 306]
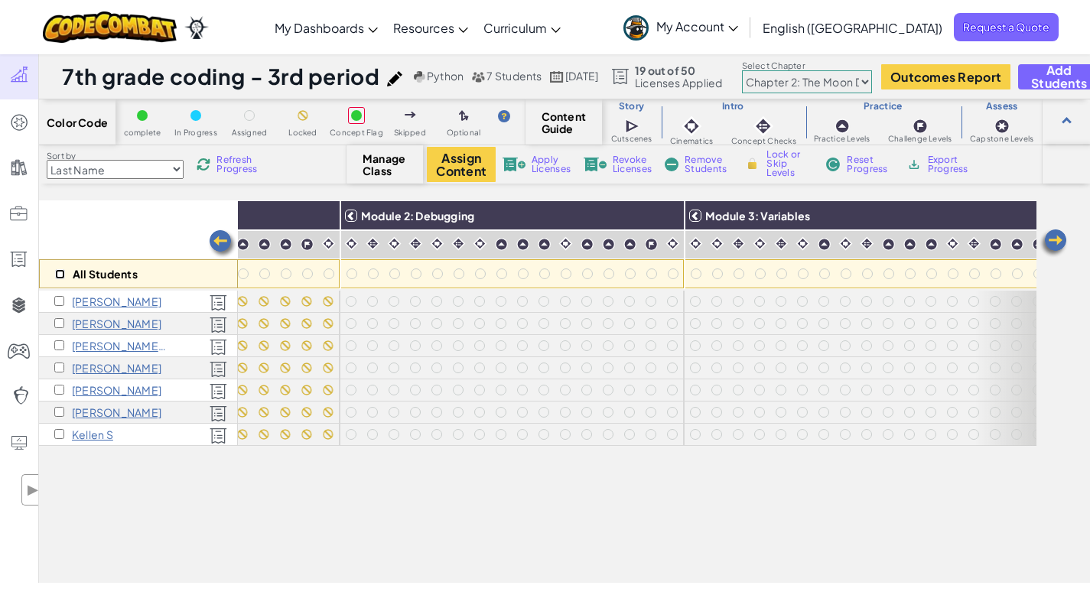
click at [56, 272] on input "checkbox" at bounding box center [60, 274] width 10 height 10
checkbox input "true"
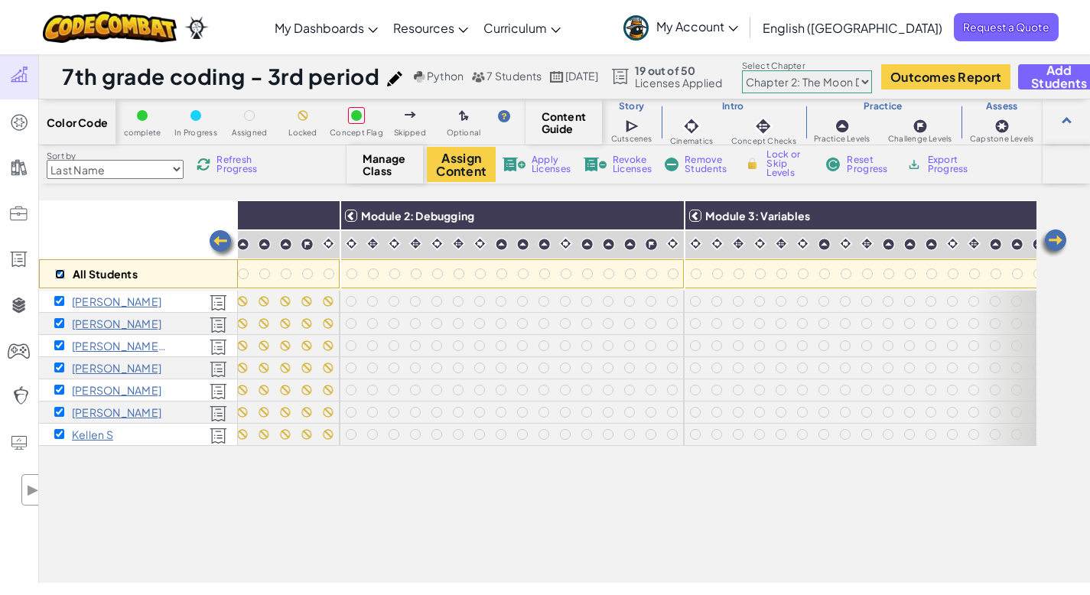
checkbox input "true"
click at [668, 220] on img at bounding box center [667, 215] width 27 height 23
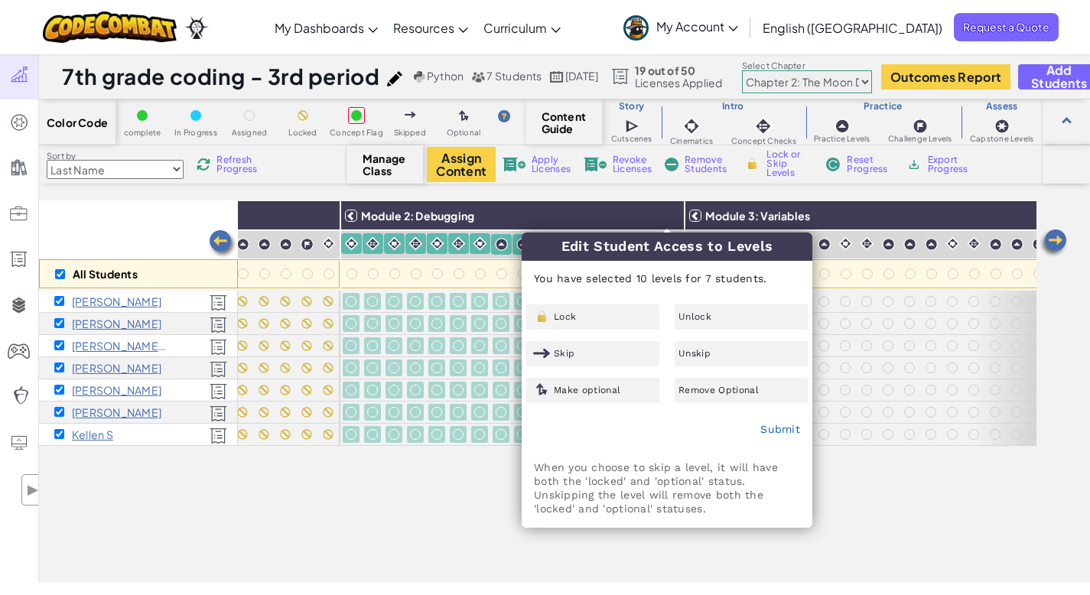
click at [796, 436] on div "Submit" at bounding box center [666, 430] width 289 height 38
click at [794, 434] on link "Submit" at bounding box center [780, 429] width 40 height 12
checkbox input "false"
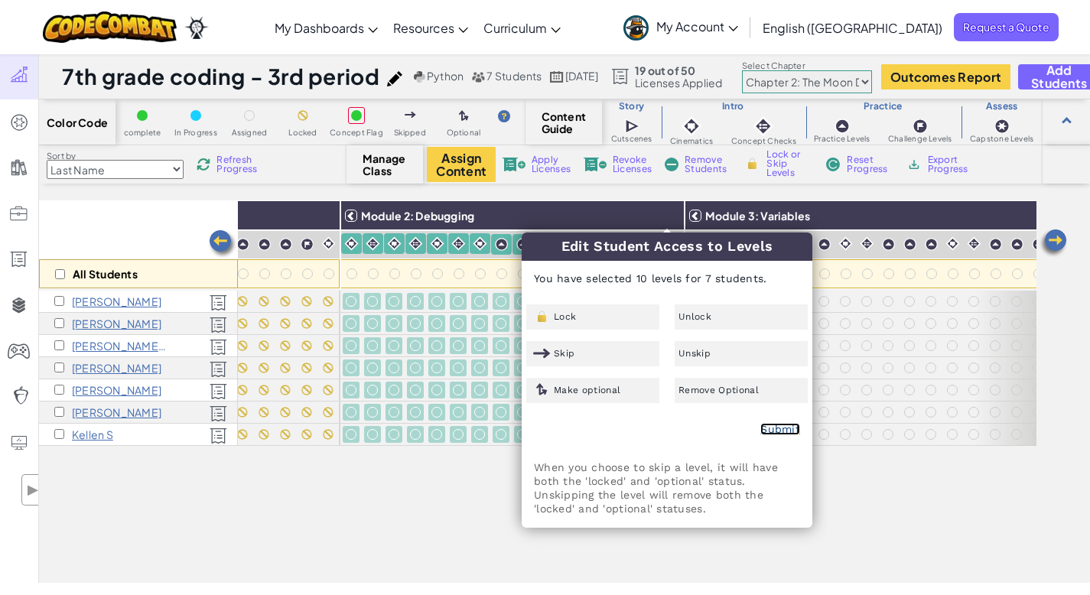
checkbox input "false"
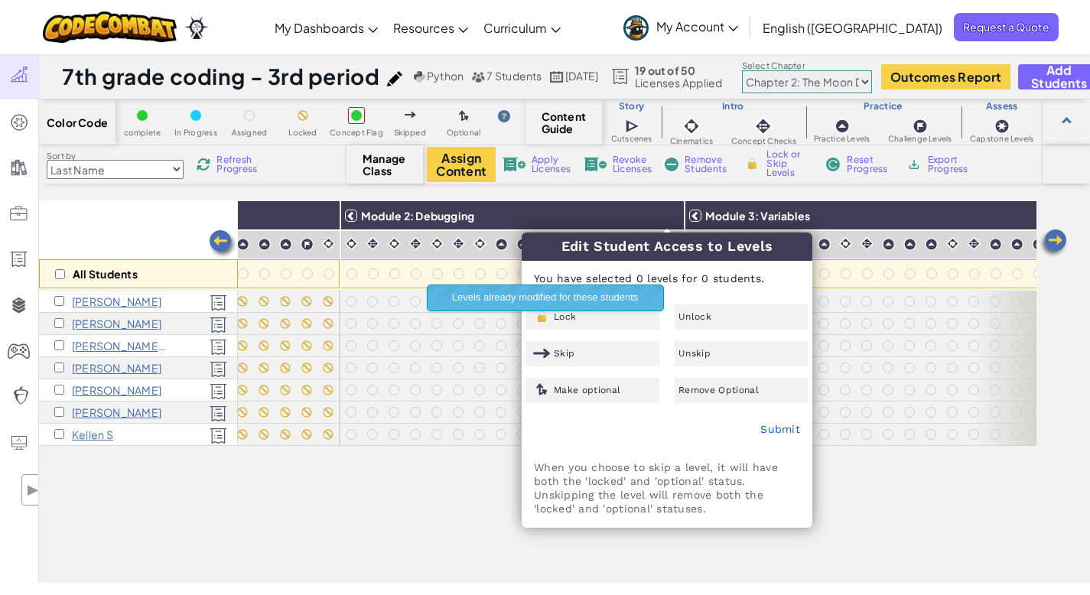
click at [903, 492] on div "All Students Module 1: Algorithms and Syntax Module 2: Debugging Module 3: Vari…" at bounding box center [537, 306] width 997 height 518
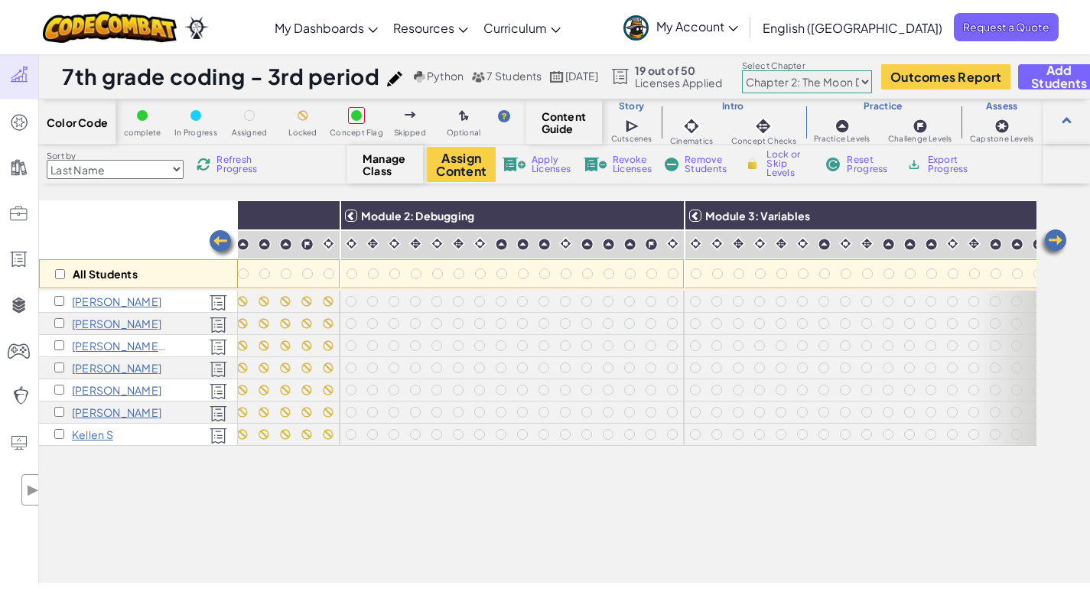
click at [872, 78] on select "Chapter 1: Sky Mountain Chapter 2: The Moon Dancers Chapter 3: The Phoenix Land…" at bounding box center [807, 81] width 130 height 23
select select "5d41d731a8d1836b5aa3cba1"
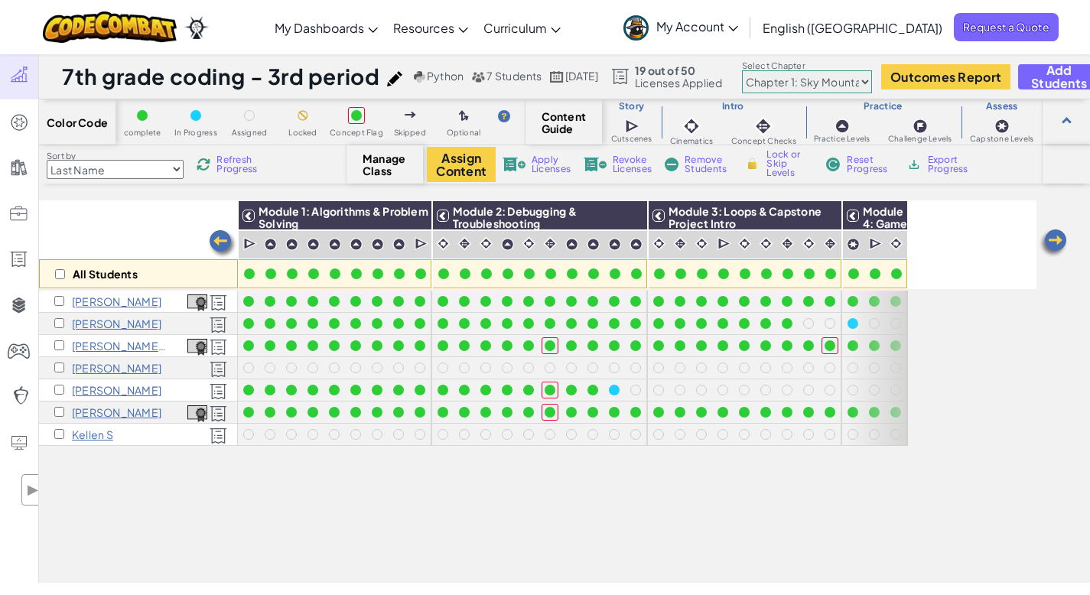
scroll to position [0, 0]
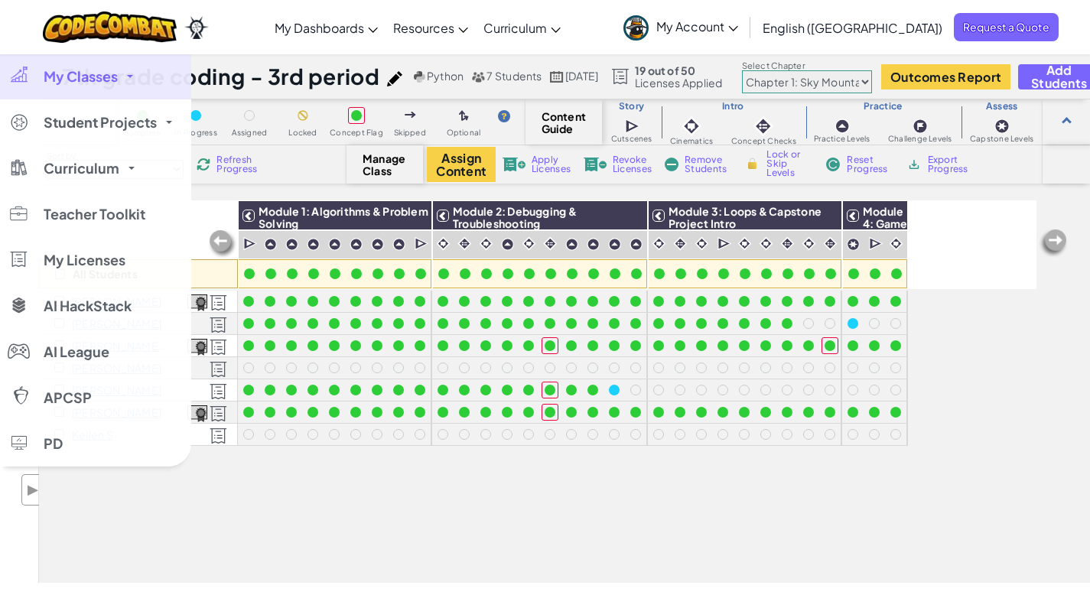
click at [92, 78] on span "My Classes" at bounding box center [81, 77] width 74 height 14
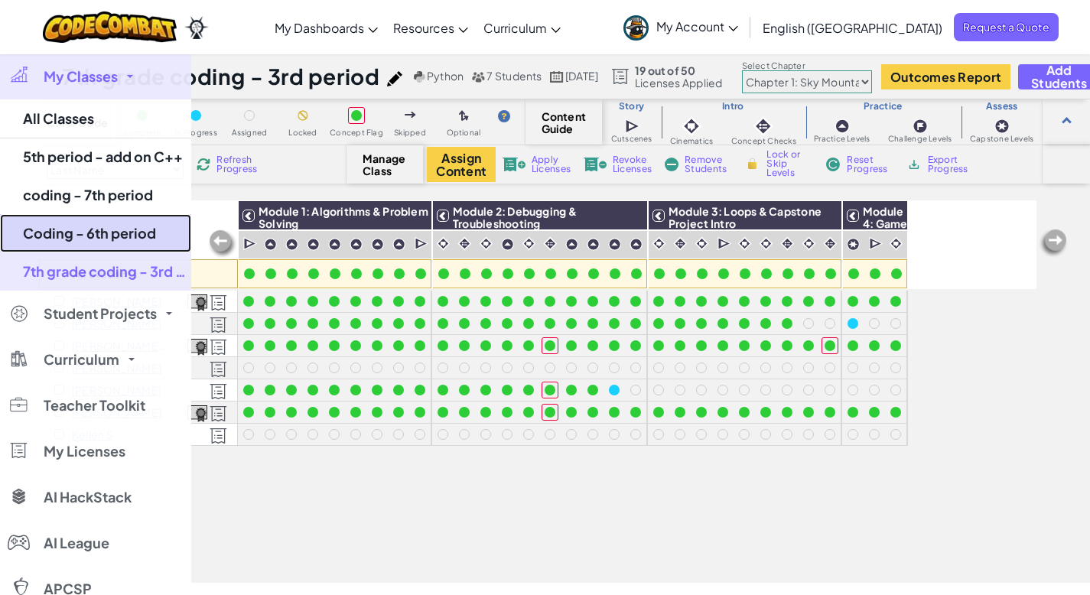
click at [106, 236] on link "Coding - 6th period" at bounding box center [95, 233] width 191 height 38
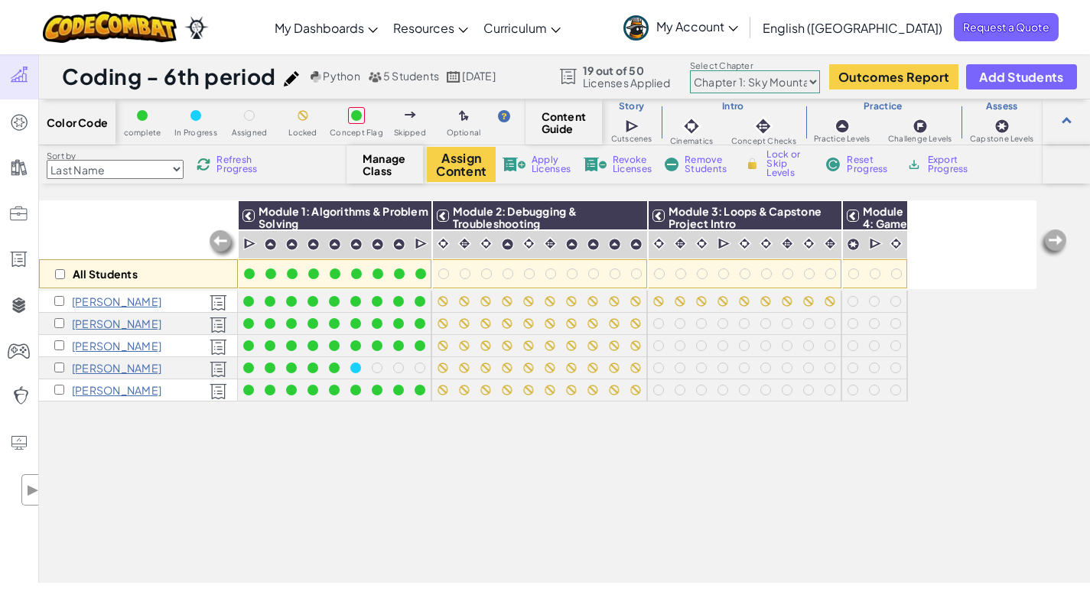
click at [61, 268] on div "All Students" at bounding box center [138, 273] width 199 height 29
click at [825, 216] on img at bounding box center [824, 215] width 27 height 23
checkbox input "true"
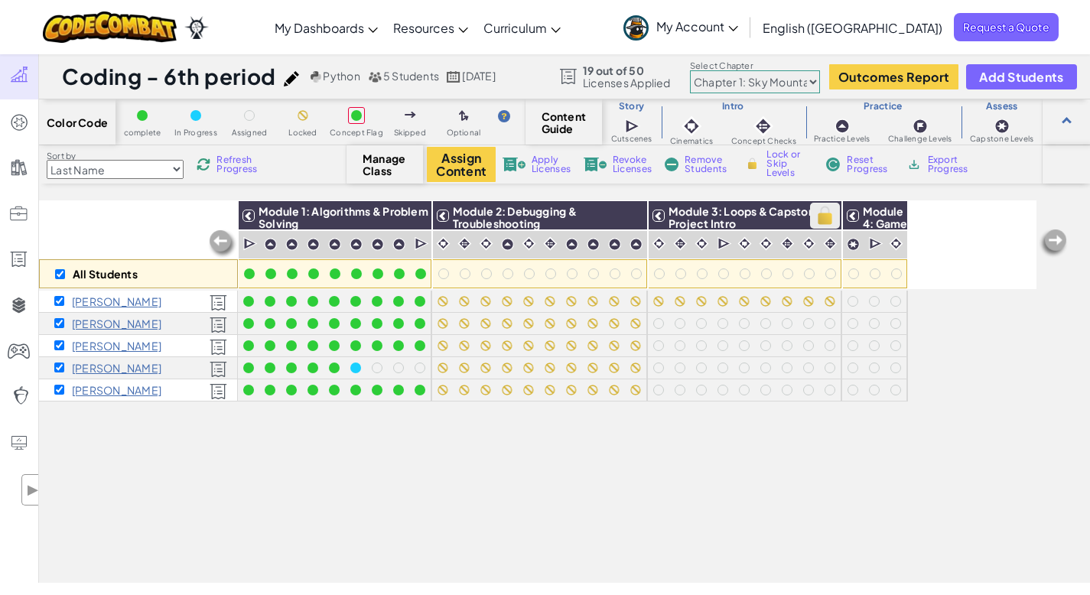
checkbox input "true"
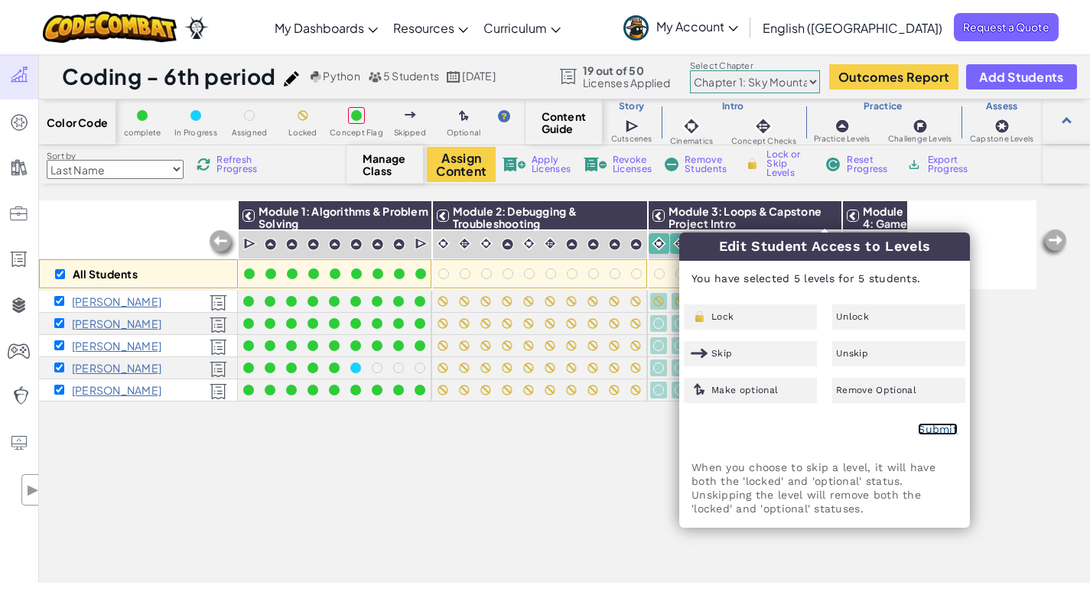
click at [928, 429] on link "Submit" at bounding box center [938, 429] width 40 height 12
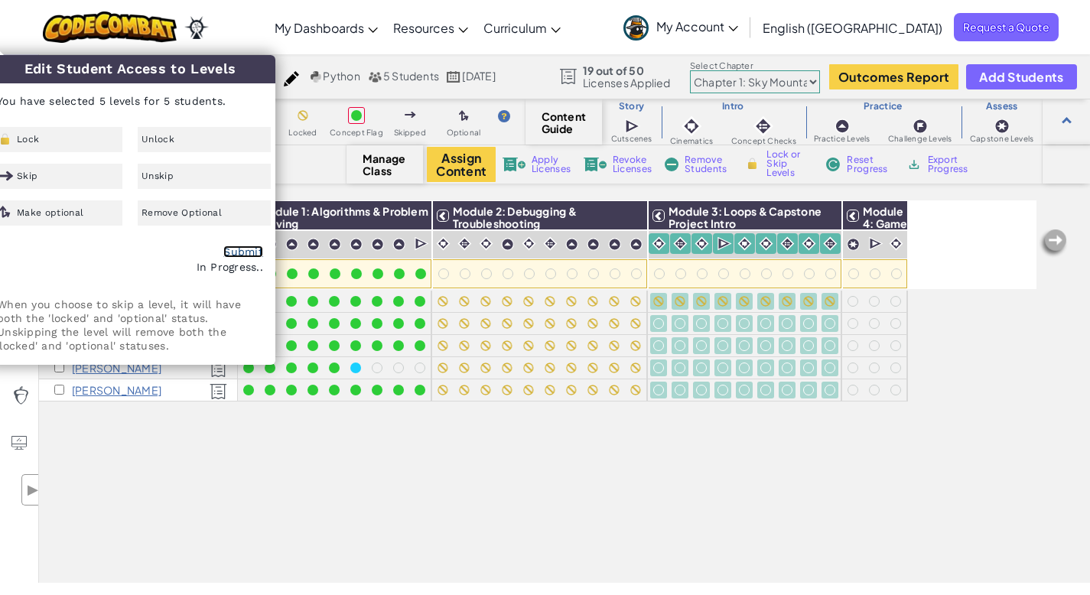
checkbox input "false"
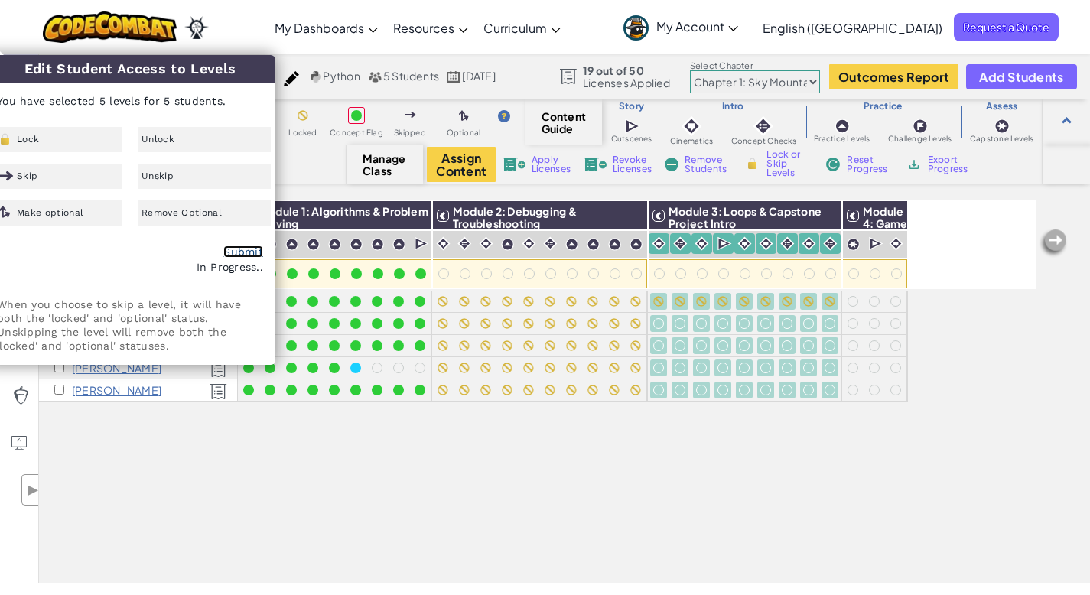
checkbox input "false"
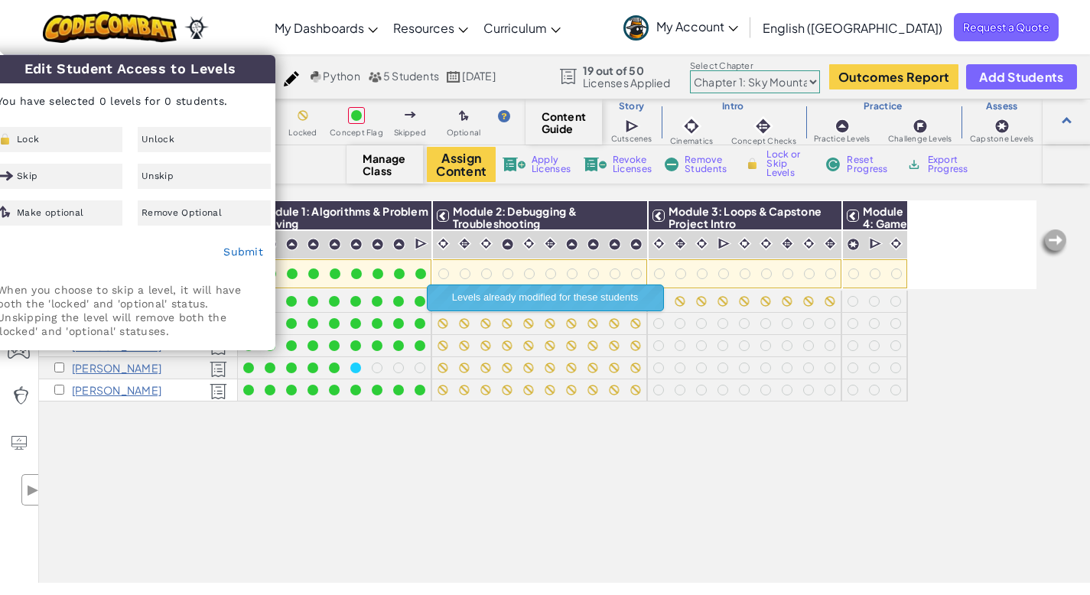
click at [635, 471] on div "All Students Module 1: Algorithms & Problem Solving Module 2: Debugging & Troub…" at bounding box center [537, 306] width 997 height 518
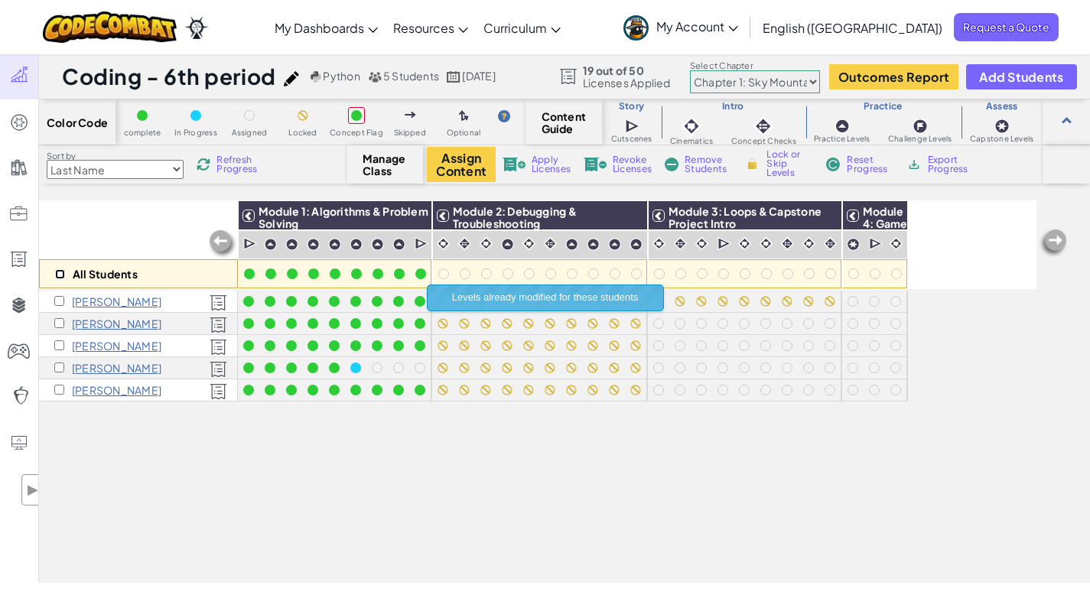
click at [57, 273] on input "checkbox" at bounding box center [60, 274] width 10 height 10
checkbox input "true"
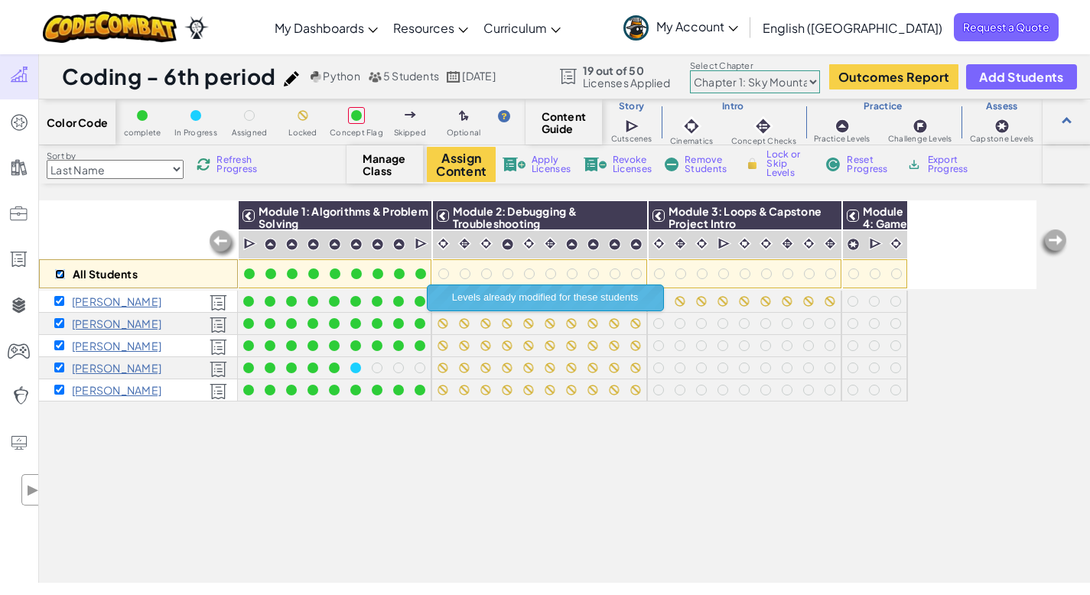
checkbox input "true"
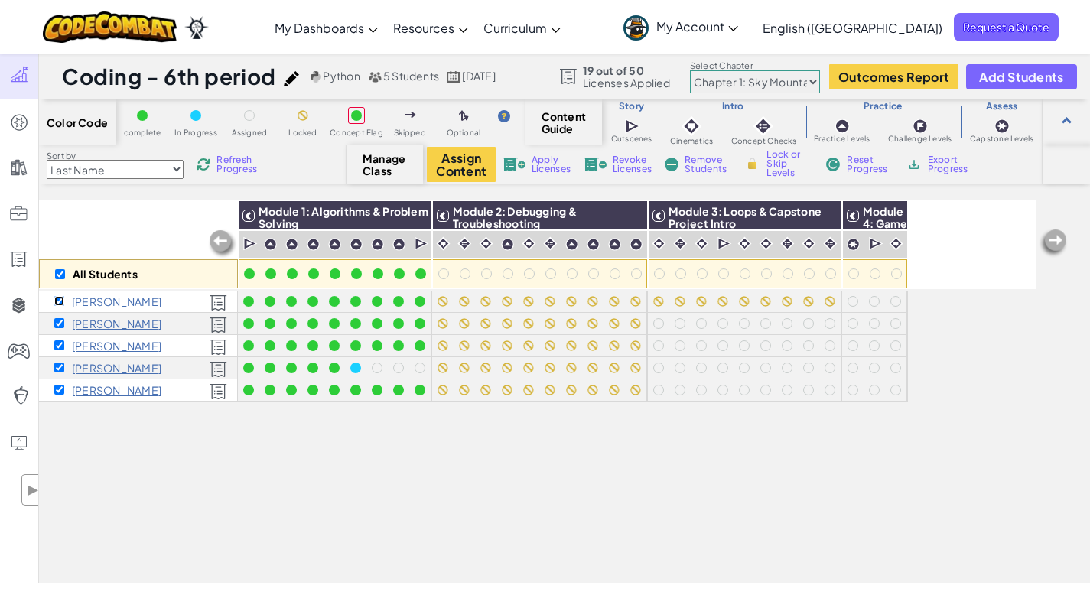
click at [57, 297] on input "checkbox" at bounding box center [59, 301] width 10 height 10
checkbox input "false"
click at [827, 215] on img at bounding box center [824, 215] width 27 height 23
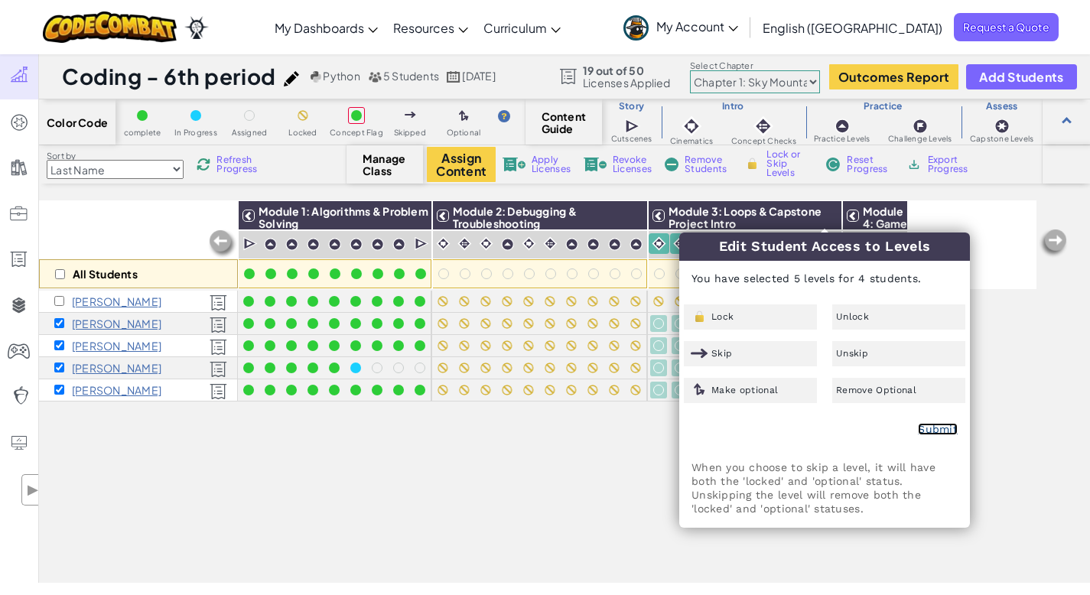
click at [945, 430] on link "Submit" at bounding box center [938, 429] width 40 height 12
checkbox input "false"
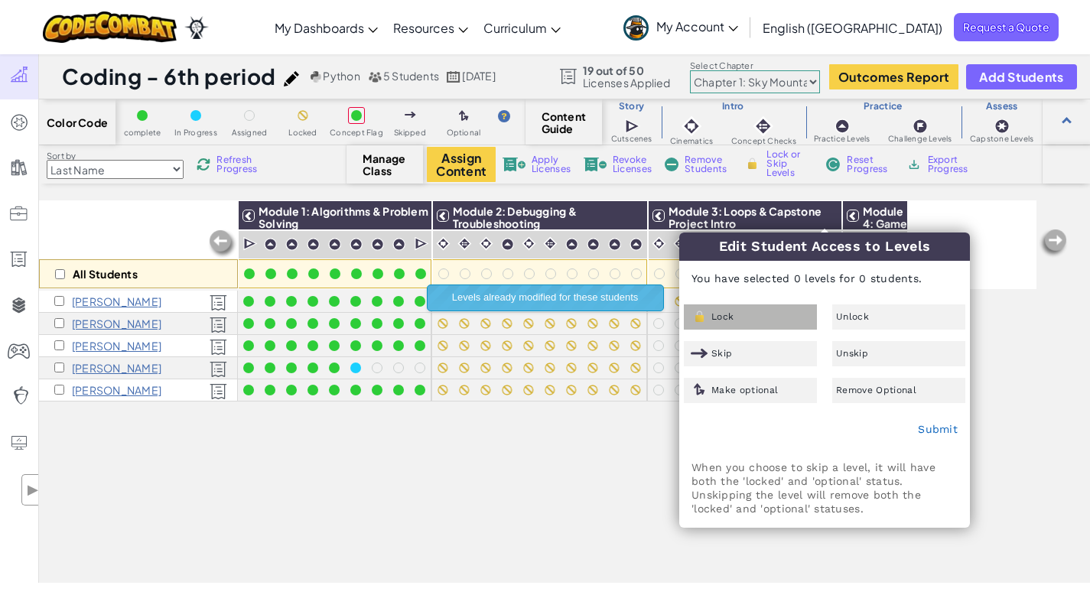
click at [754, 307] on div "Lock" at bounding box center [750, 316] width 133 height 25
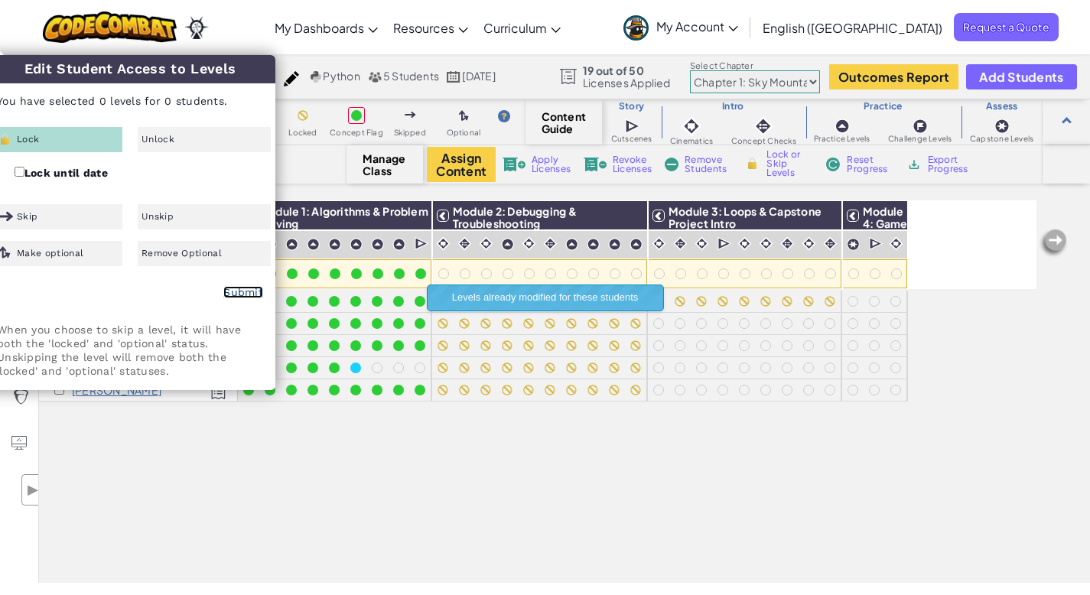
click at [259, 290] on link "Submit" at bounding box center [243, 292] width 40 height 12
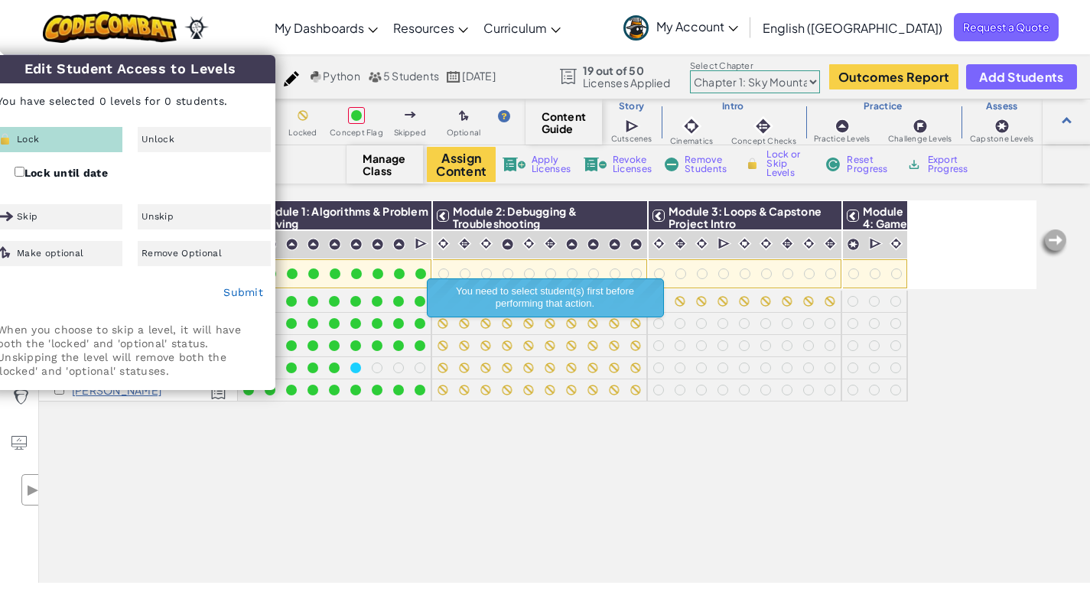
click at [577, 492] on div "All Students Module 1: Algorithms & Problem Solving Module 2: Debugging & Troub…" at bounding box center [537, 306] width 997 height 518
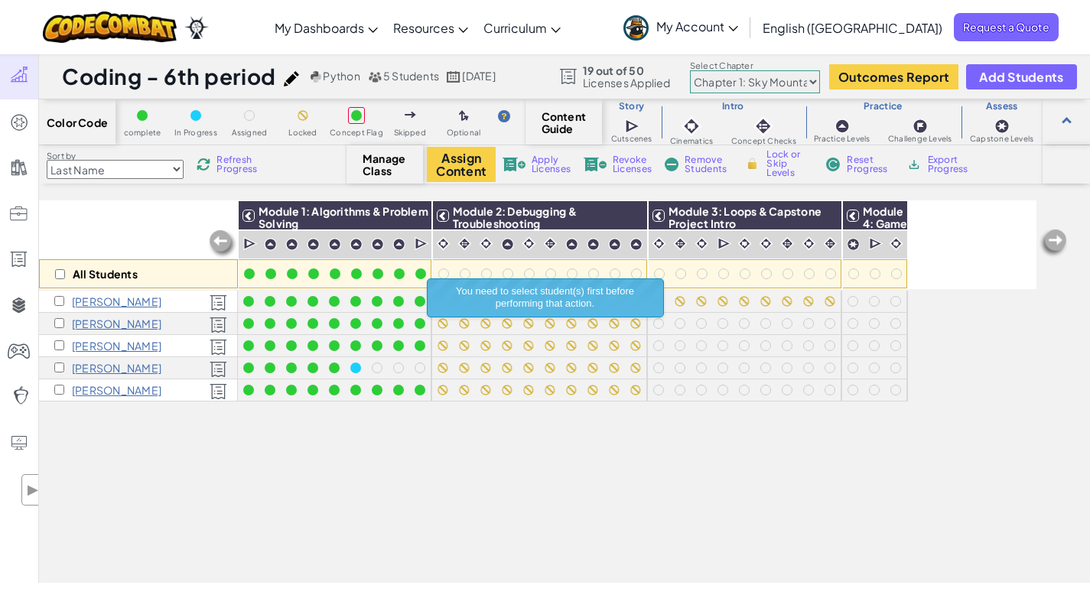
click at [623, 485] on div "All Students Module 1: Algorithms & Problem Solving Module 2: Debugging & Troub…" at bounding box center [537, 306] width 997 height 518
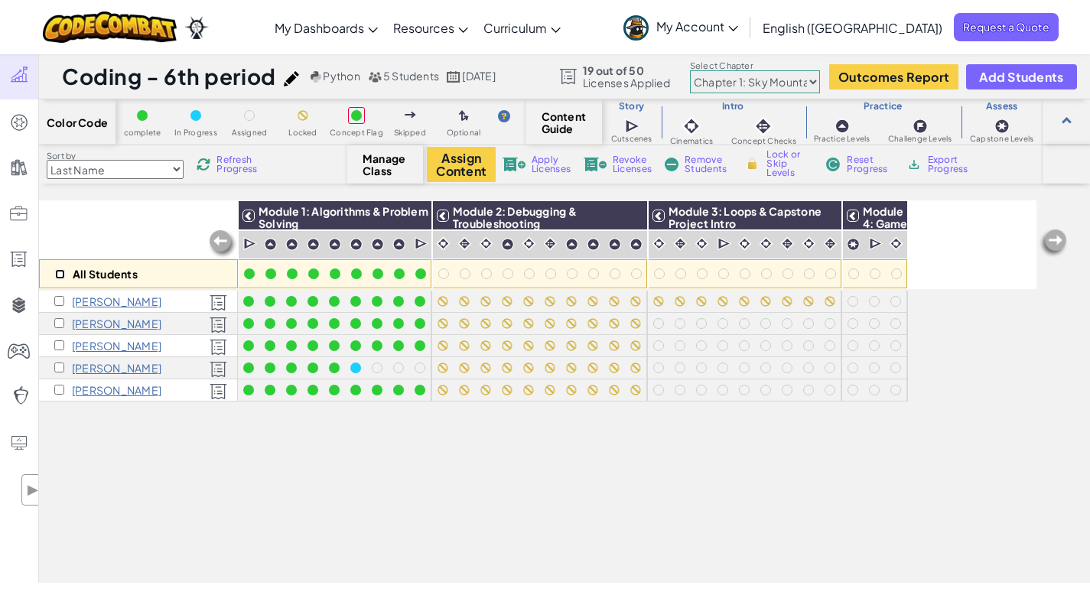
click at [61, 274] on input "checkbox" at bounding box center [60, 274] width 10 height 10
checkbox input "true"
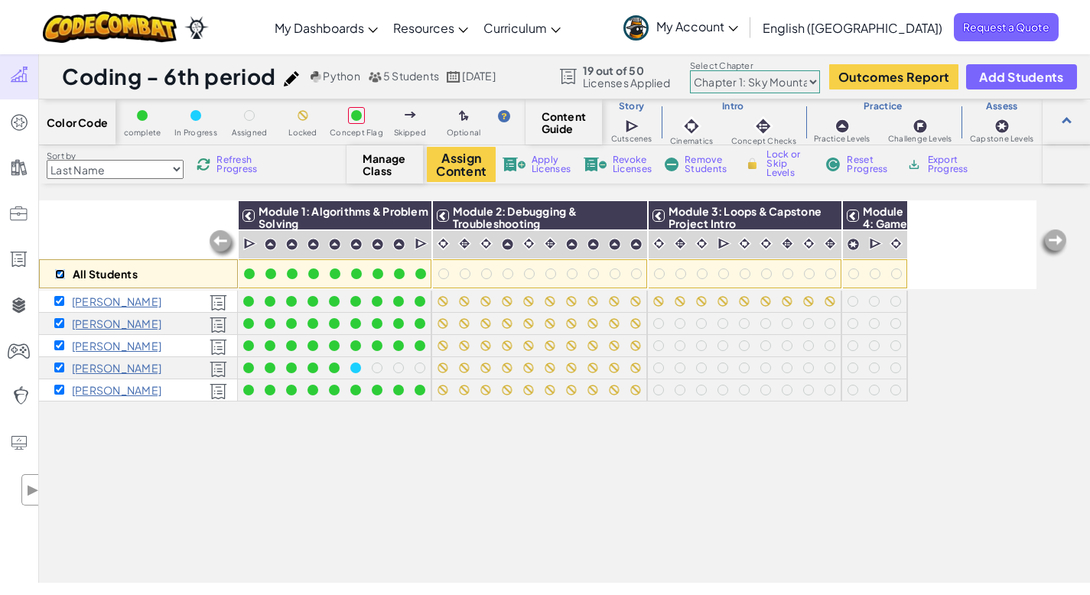
checkbox input "true"
click at [62, 301] on input "checkbox" at bounding box center [59, 301] width 10 height 10
checkbox input "false"
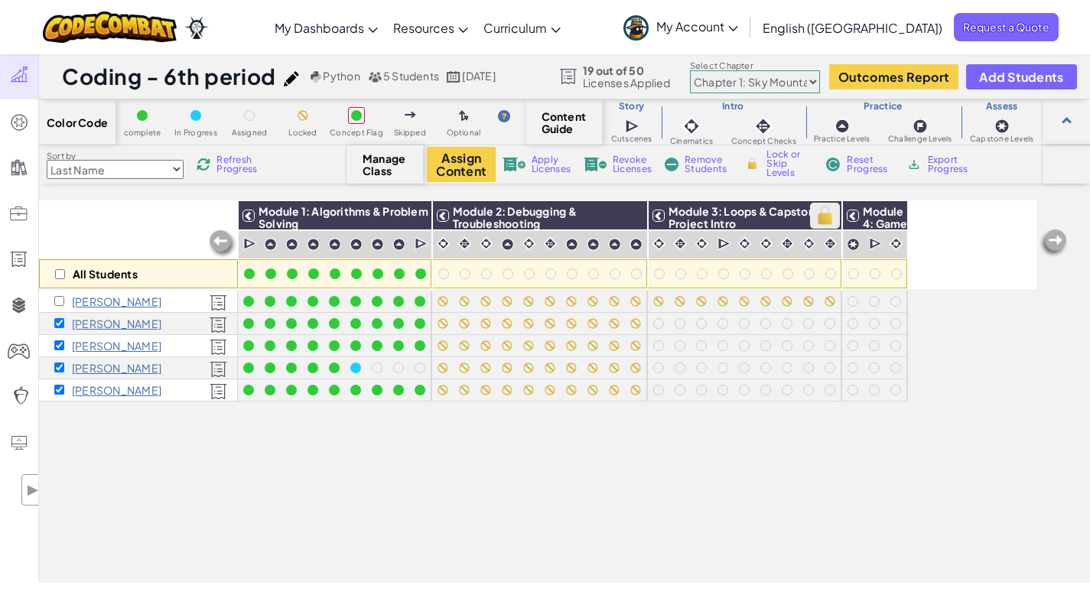
click at [827, 215] on img at bounding box center [824, 215] width 27 height 23
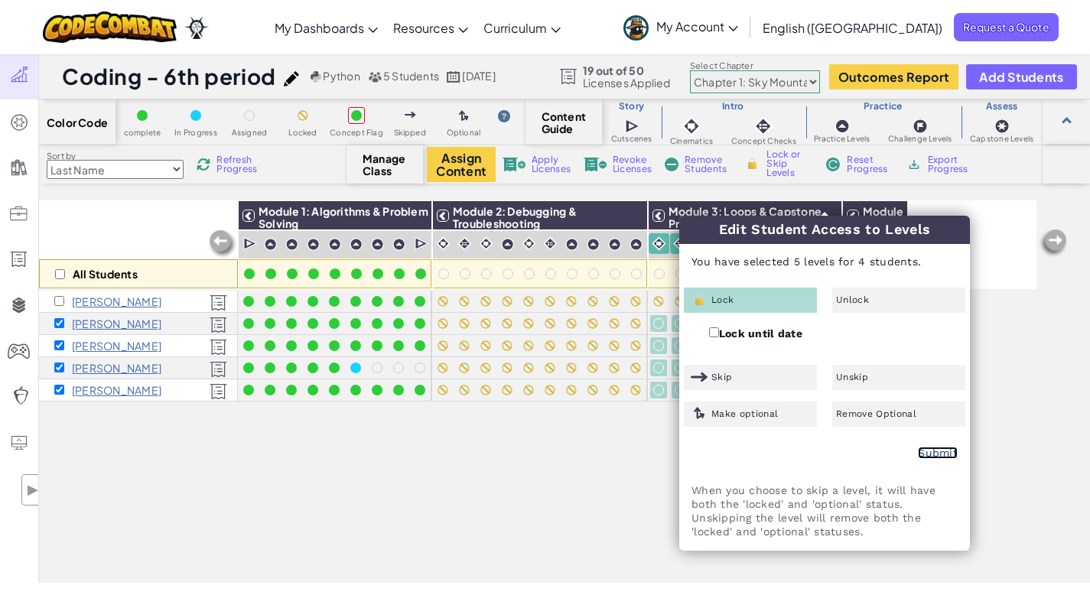
click at [924, 450] on link "Submit" at bounding box center [938, 453] width 40 height 12
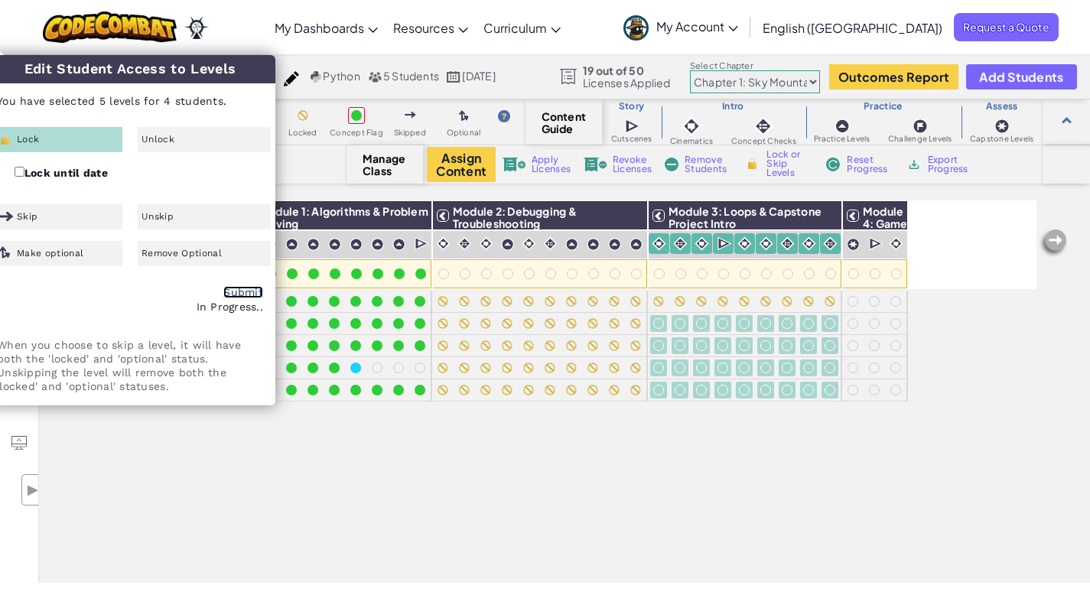
checkbox input "false"
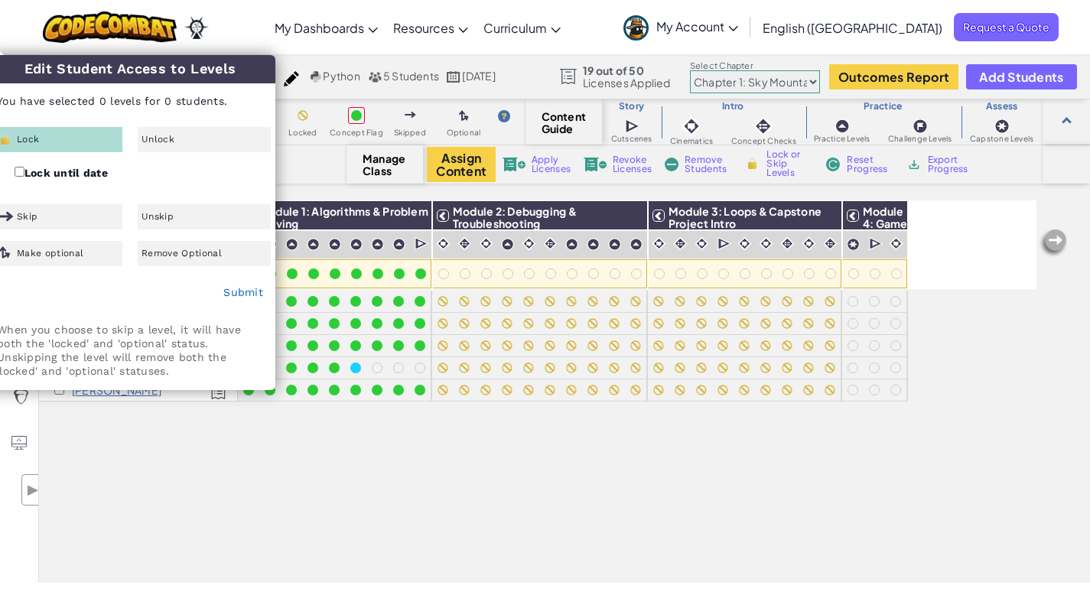
click at [522, 473] on div "All Students Module 1: Algorithms & Problem Solving Module 2: Debugging & Troub…" at bounding box center [537, 306] width 997 height 518
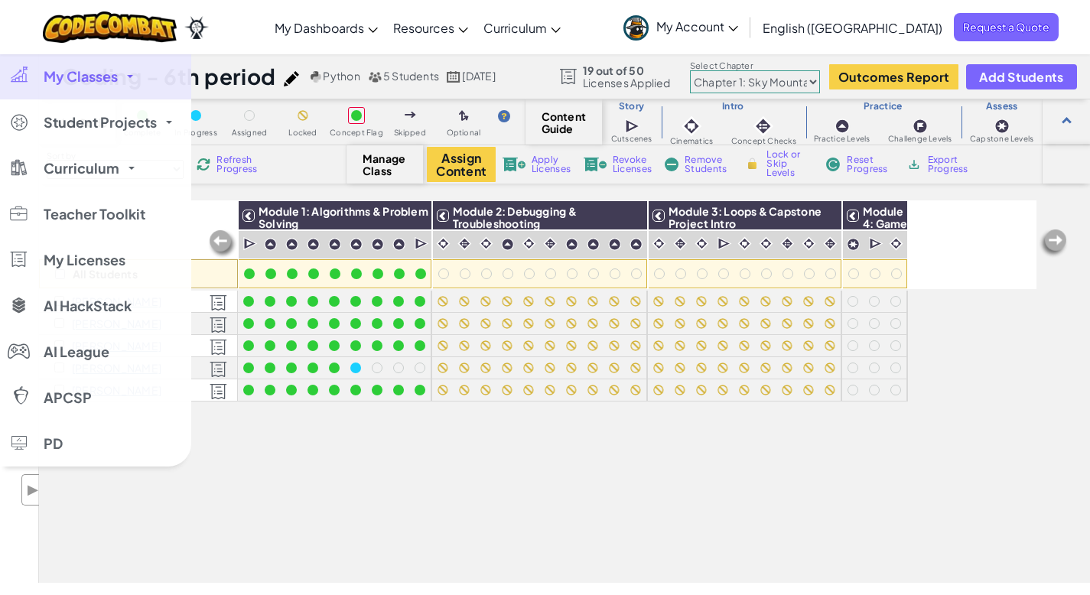
click at [91, 78] on span "My Classes" at bounding box center [81, 77] width 74 height 14
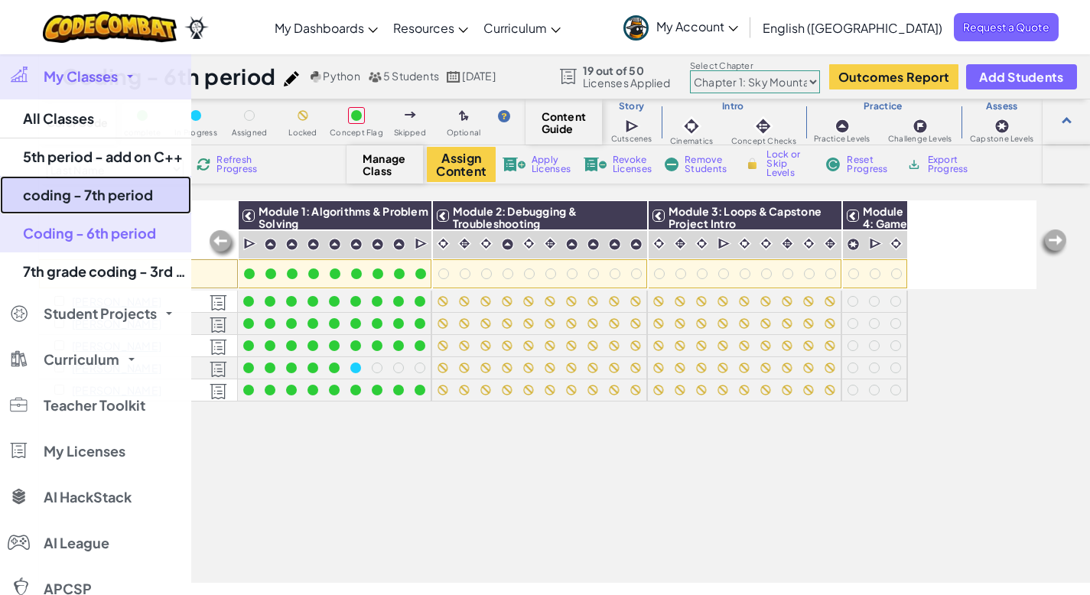
click at [102, 201] on link "coding - 7th period" at bounding box center [95, 195] width 191 height 38
